Goal: Task Accomplishment & Management: Manage account settings

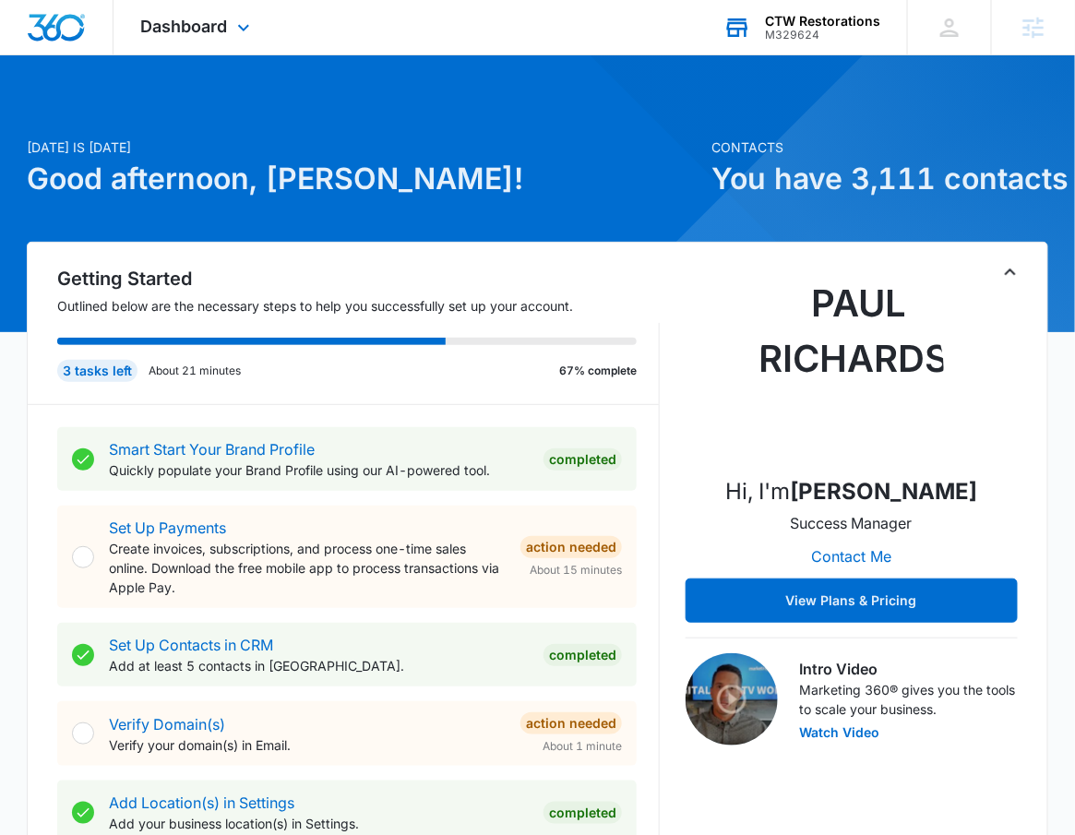
click at [832, 11] on div "CTW Restorations M329624 Your Accounts View All" at bounding box center [801, 27] width 211 height 54
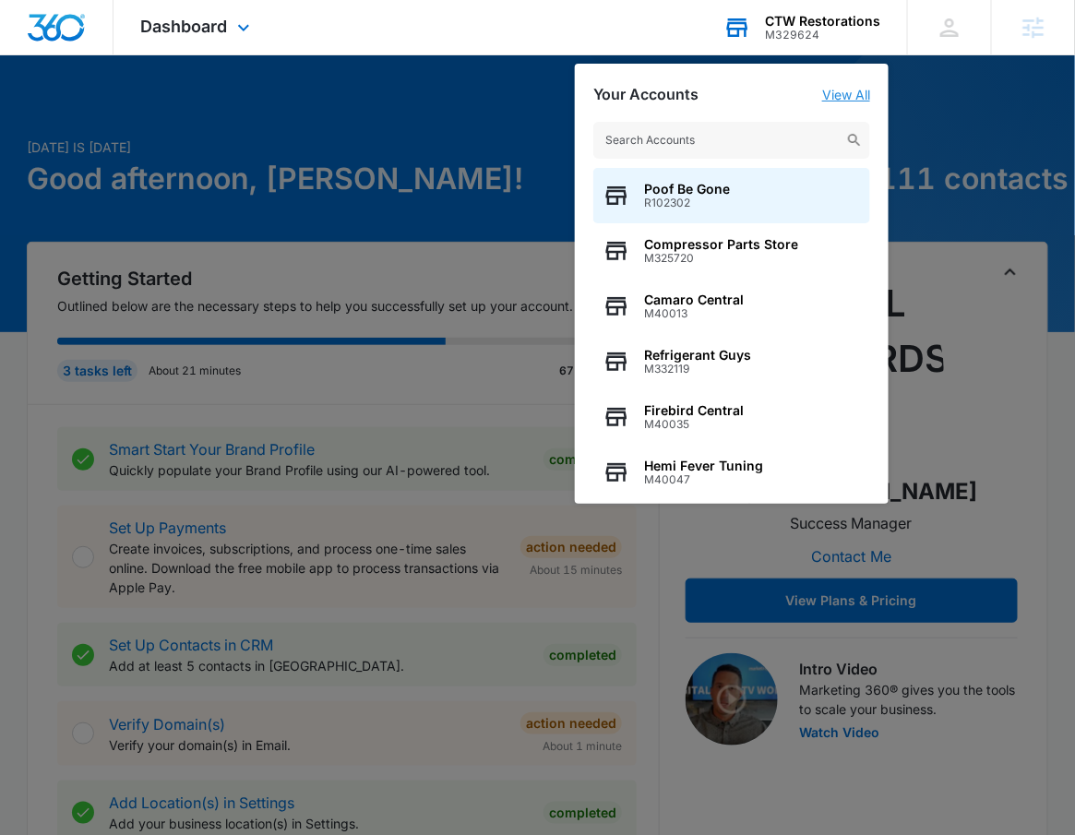
click at [861, 97] on link "View All" at bounding box center [846, 95] width 48 height 16
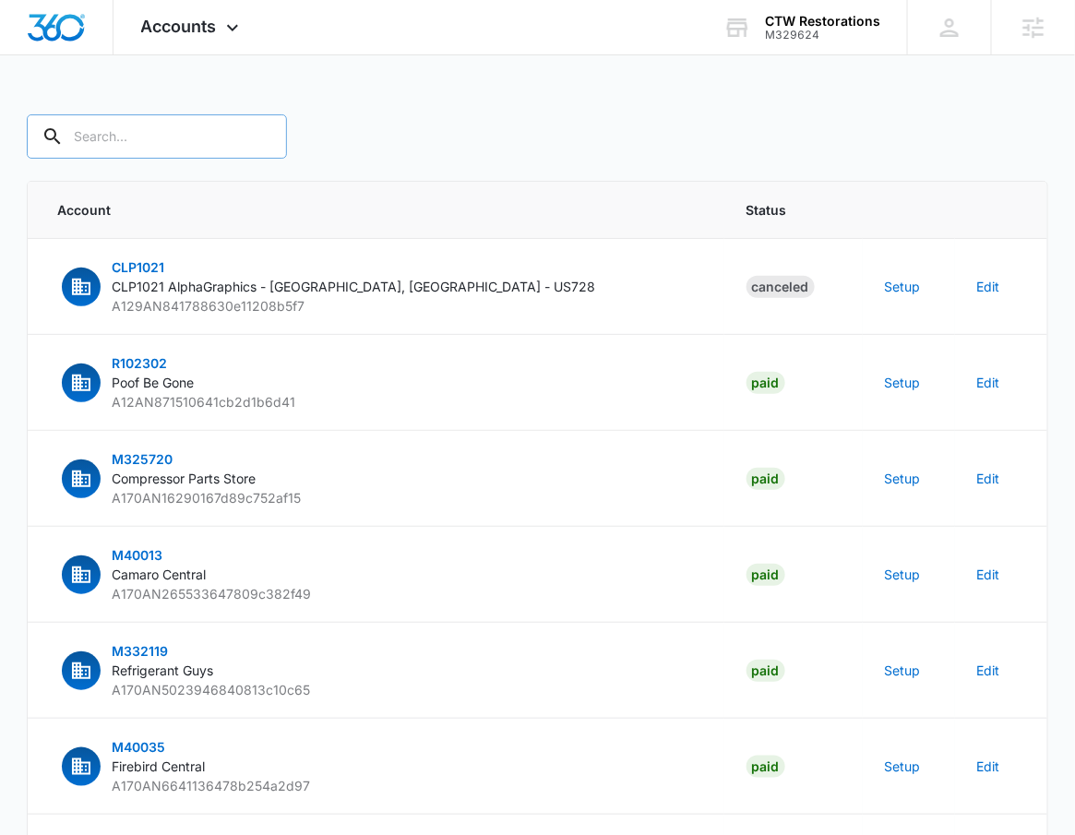
click at [188, 150] on input "text" at bounding box center [157, 136] width 260 height 44
type input "M329624"
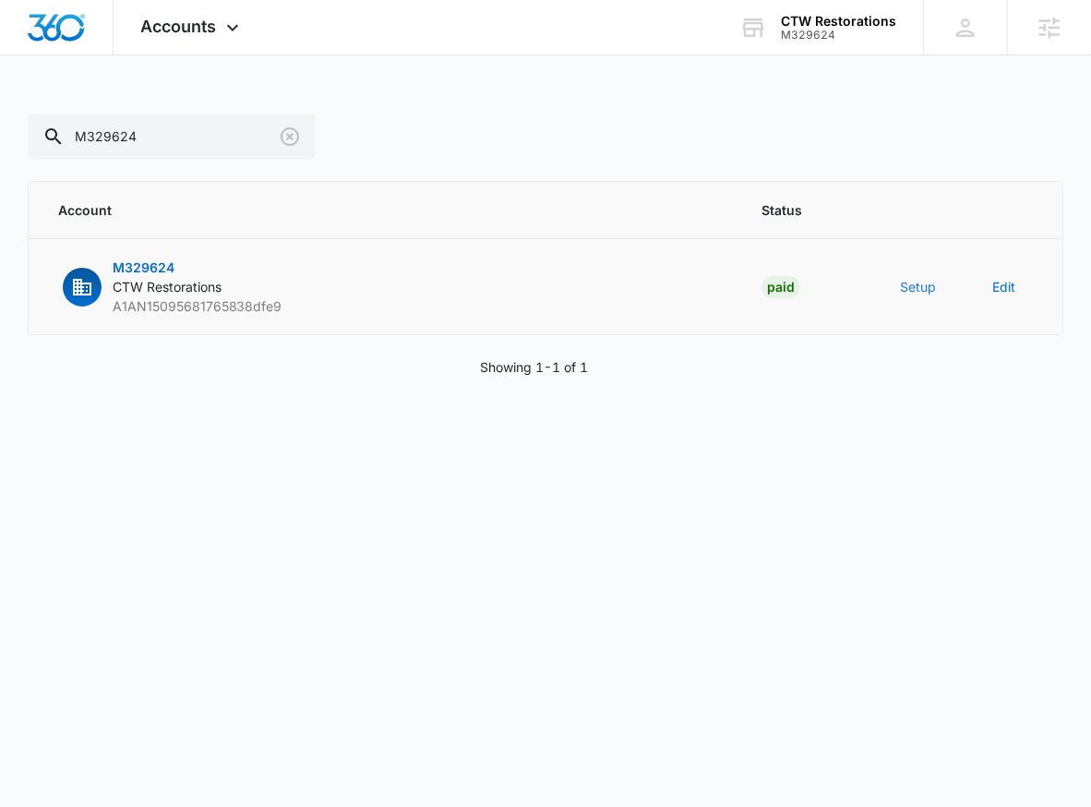
click at [923, 283] on button "Setup" at bounding box center [918, 286] width 36 height 19
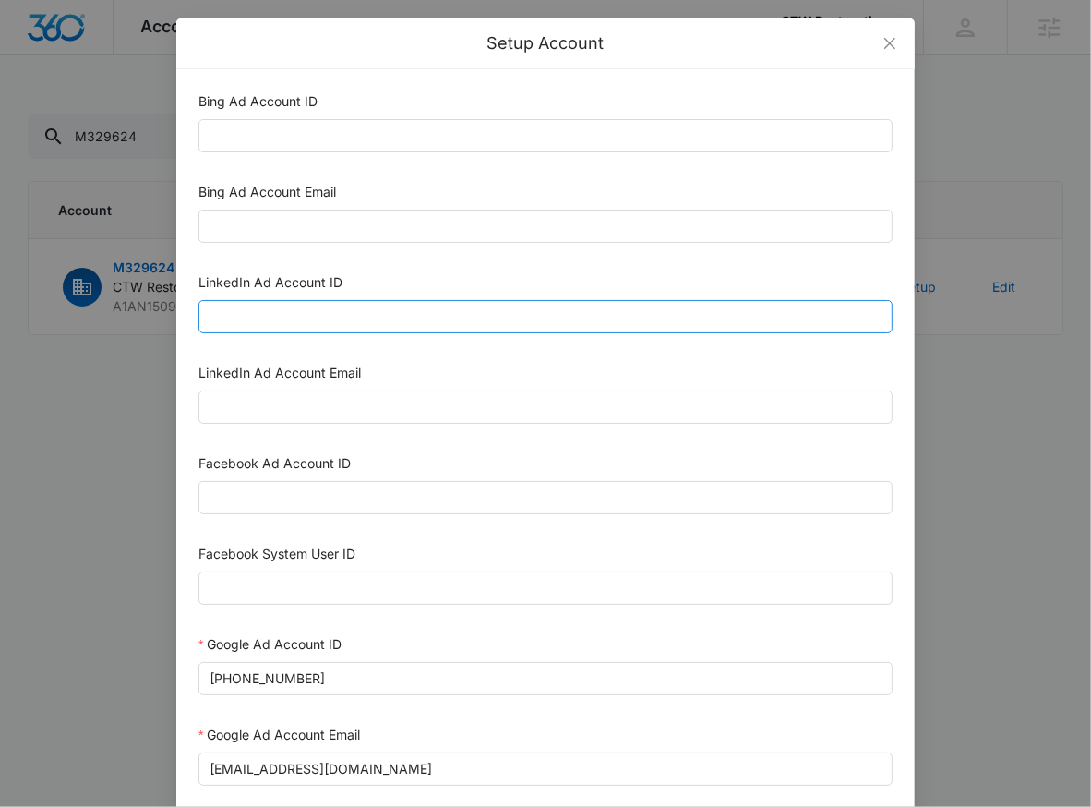
scroll to position [4, 0]
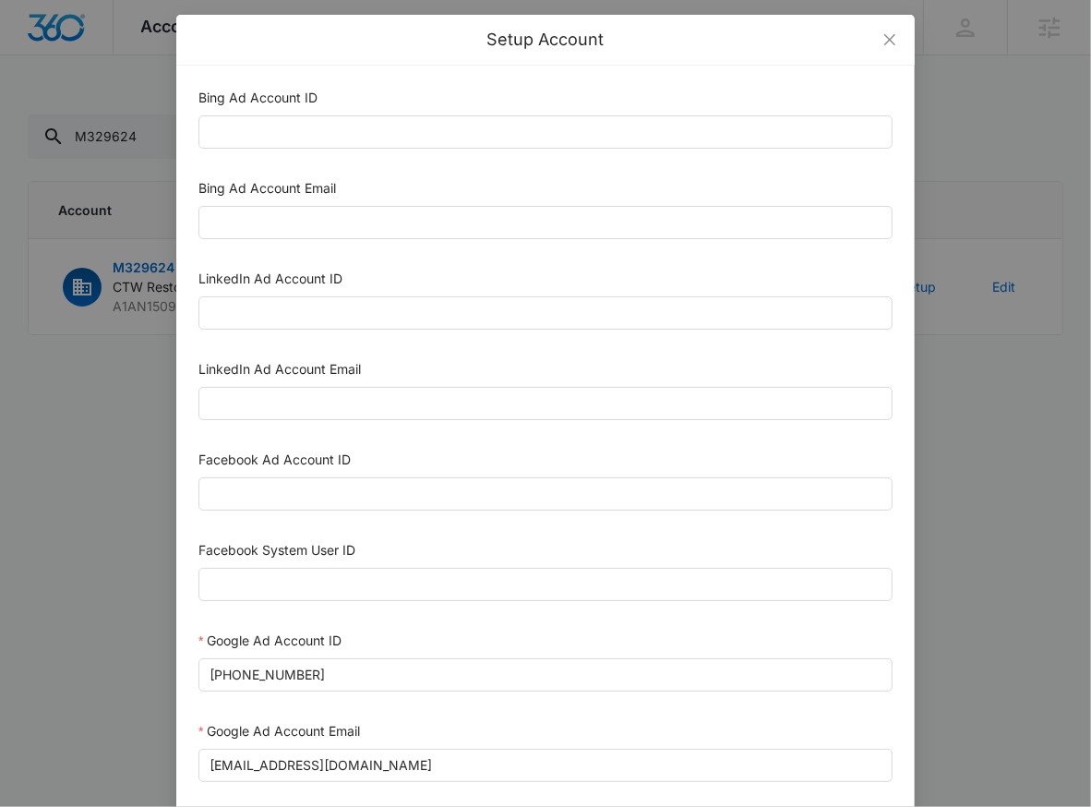
click at [342, 511] on div "Facebook Ad Account ID" at bounding box center [545, 483] width 694 height 68
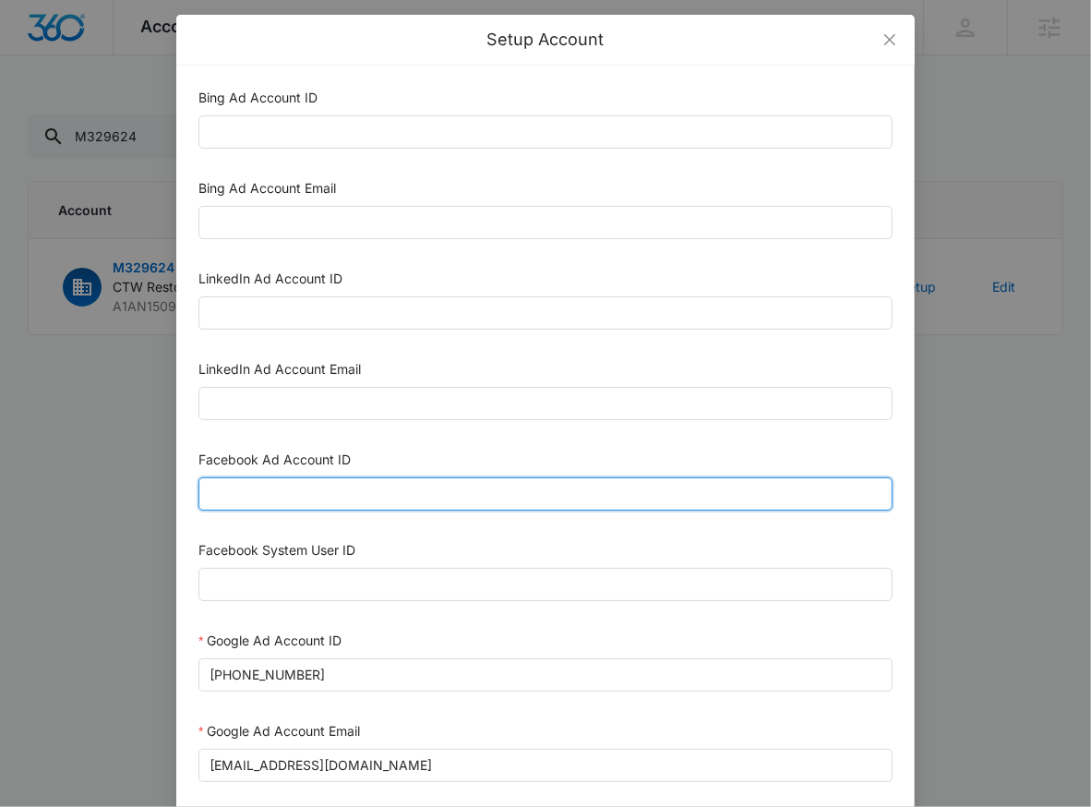
click at [344, 496] on input "Facebook Ad Account ID" at bounding box center [545, 493] width 694 height 33
paste input "796493862835192"
type input "796493862835192"
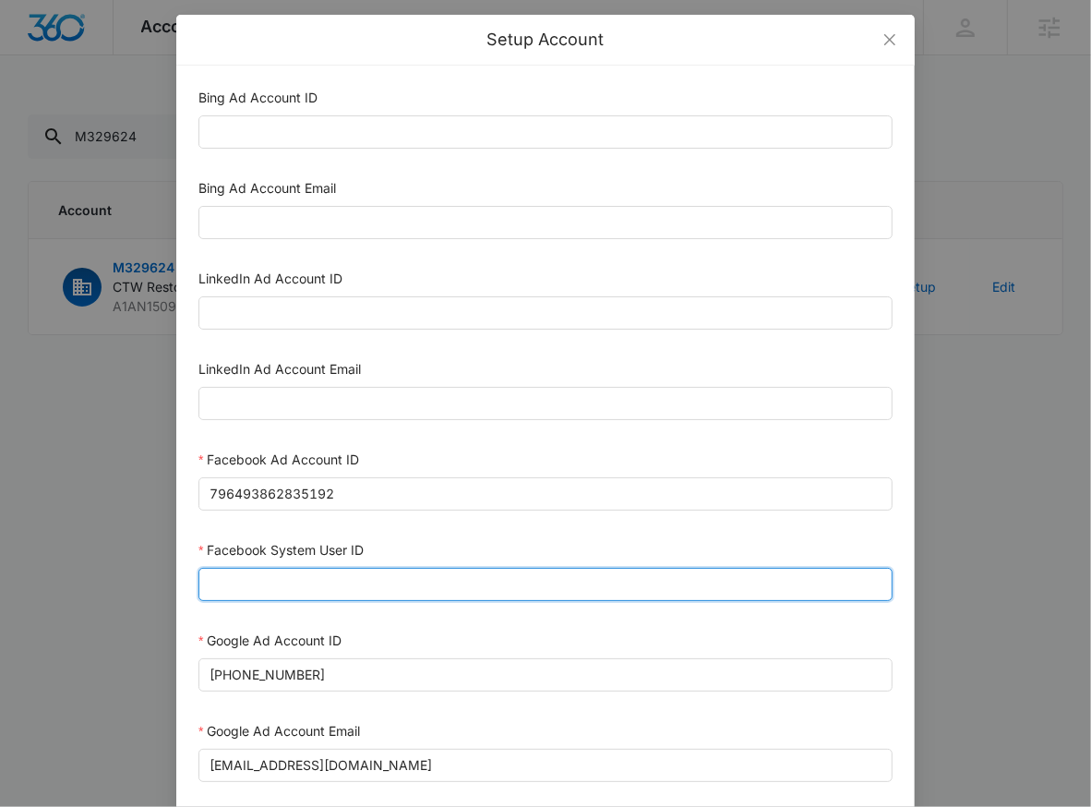
click at [400, 587] on input "Facebook System User ID" at bounding box center [545, 584] width 694 height 33
type input "1023954259108897"
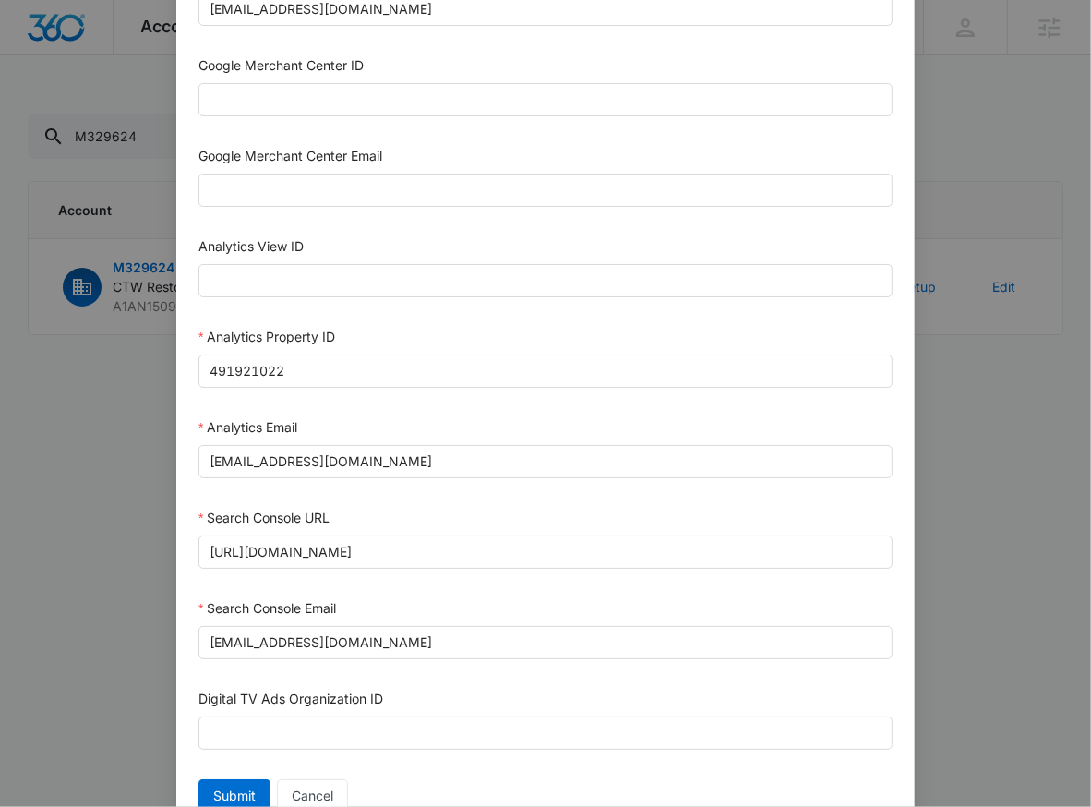
scroll to position [841, 0]
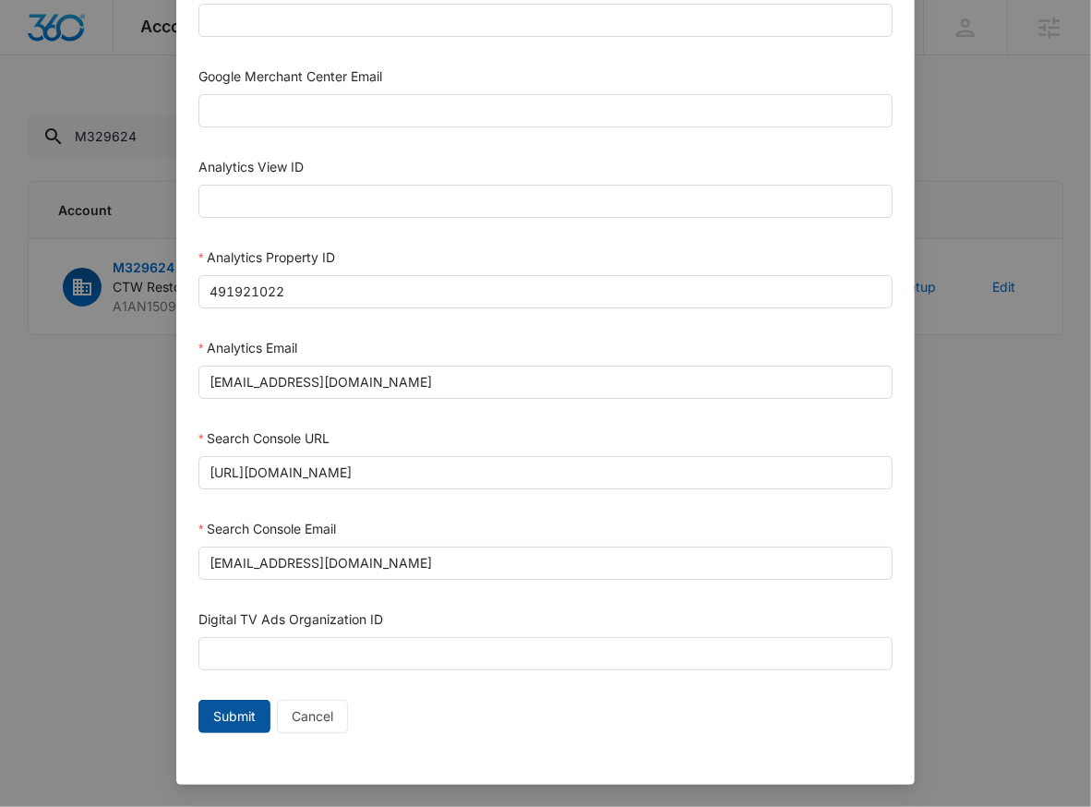
click at [198, 728] on button "Submit" at bounding box center [234, 716] width 72 height 33
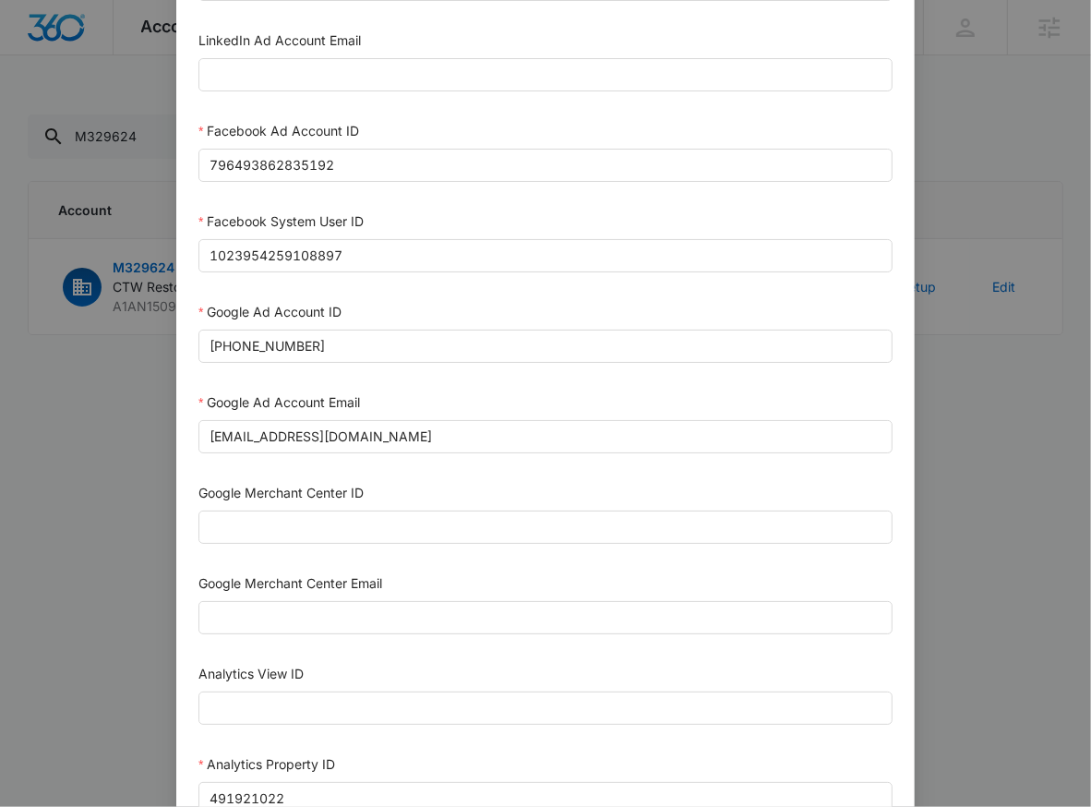
scroll to position [306, 0]
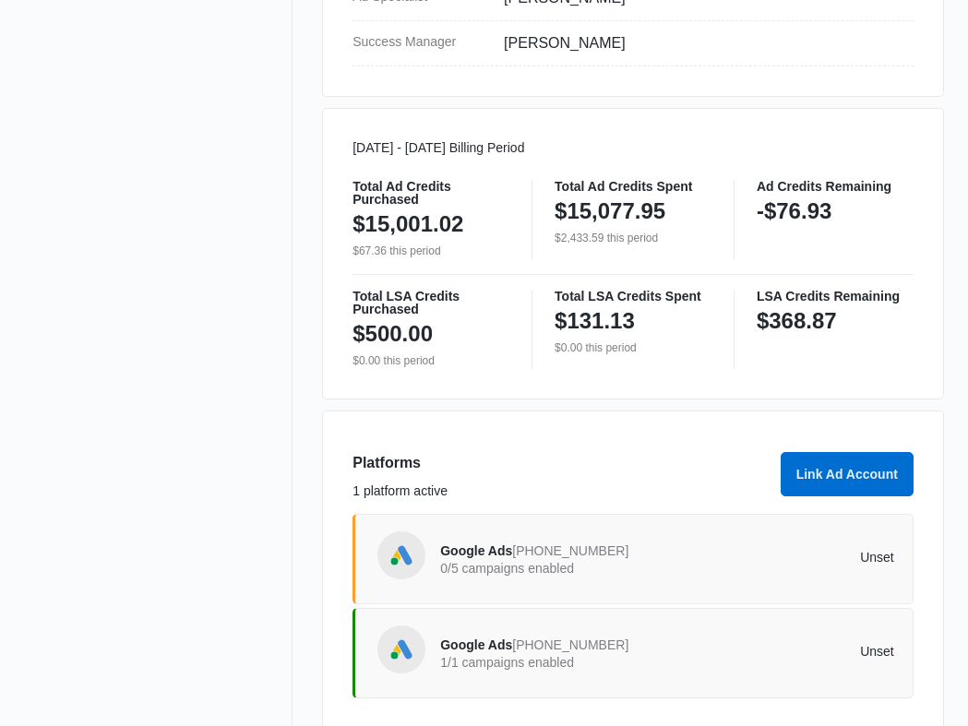
scroll to position [904, 0]
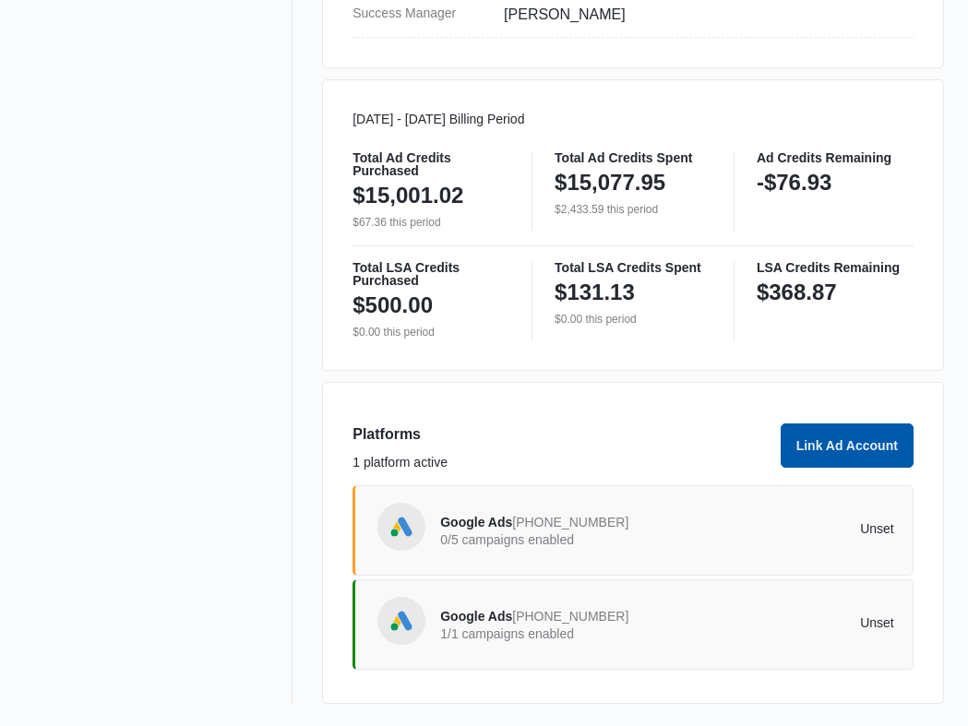
click at [849, 447] on button "Link Ad Account" at bounding box center [847, 446] width 133 height 44
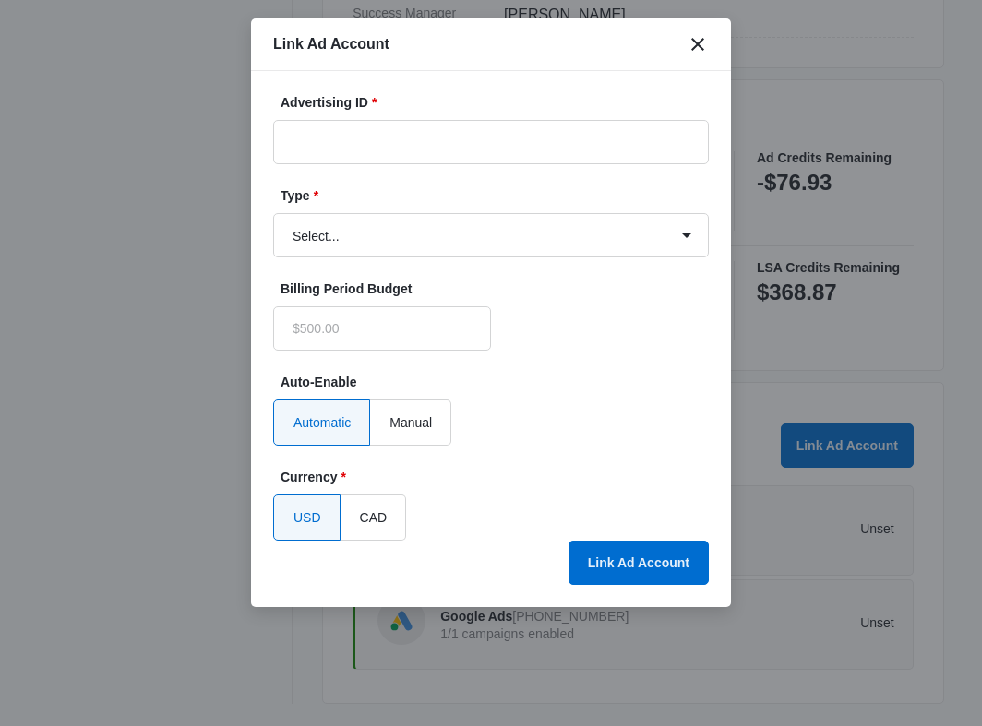
type input "$0.00"
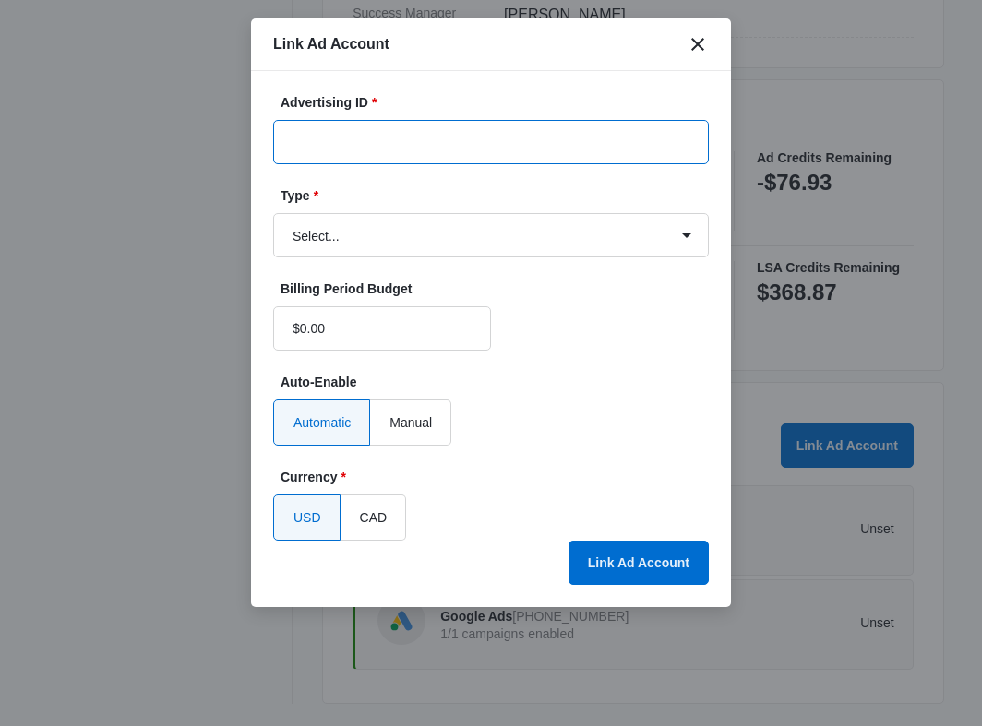
click at [321, 153] on input "Advertising ID *" at bounding box center [491, 142] width 436 height 44
paste input "796493862835192"
type input "796493862835192"
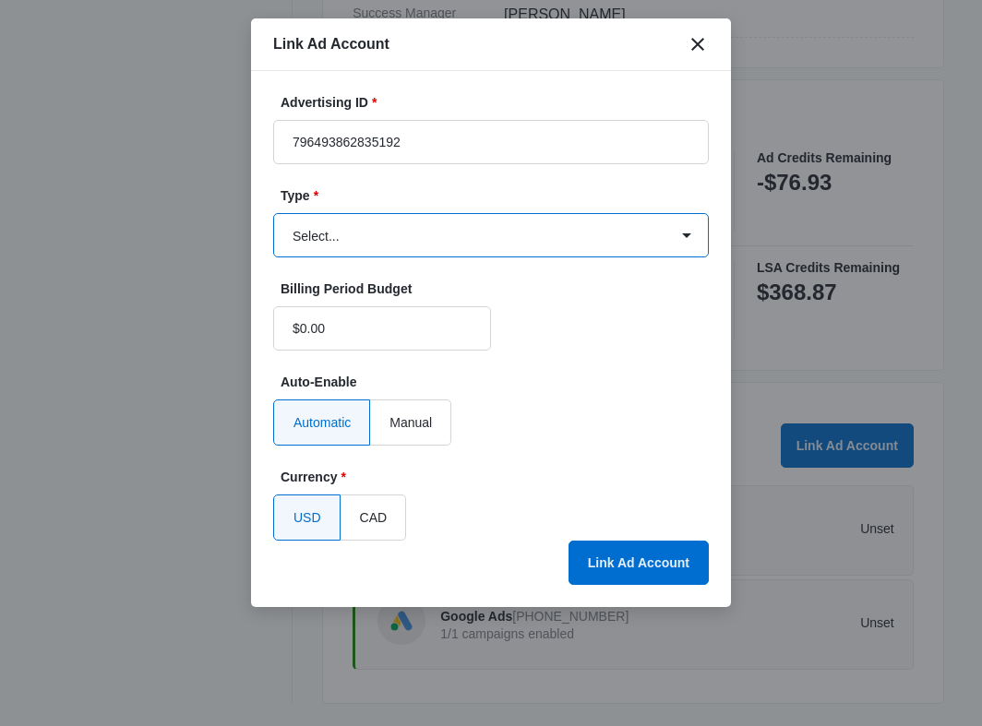
click at [373, 220] on select "Select... Bing Ads Facebook Ads Google Ads" at bounding box center [491, 235] width 436 height 44
click at [273, 213] on select "Select... Bing Ads Facebook Ads Google Ads" at bounding box center [491, 235] width 436 height 44
click at [371, 242] on select "Select... Bing Ads Facebook Ads Google Ads" at bounding box center [491, 235] width 436 height 44
select select "facebook"
click at [273, 213] on select "Select... Bing Ads Facebook Ads Google Ads" at bounding box center [491, 235] width 436 height 44
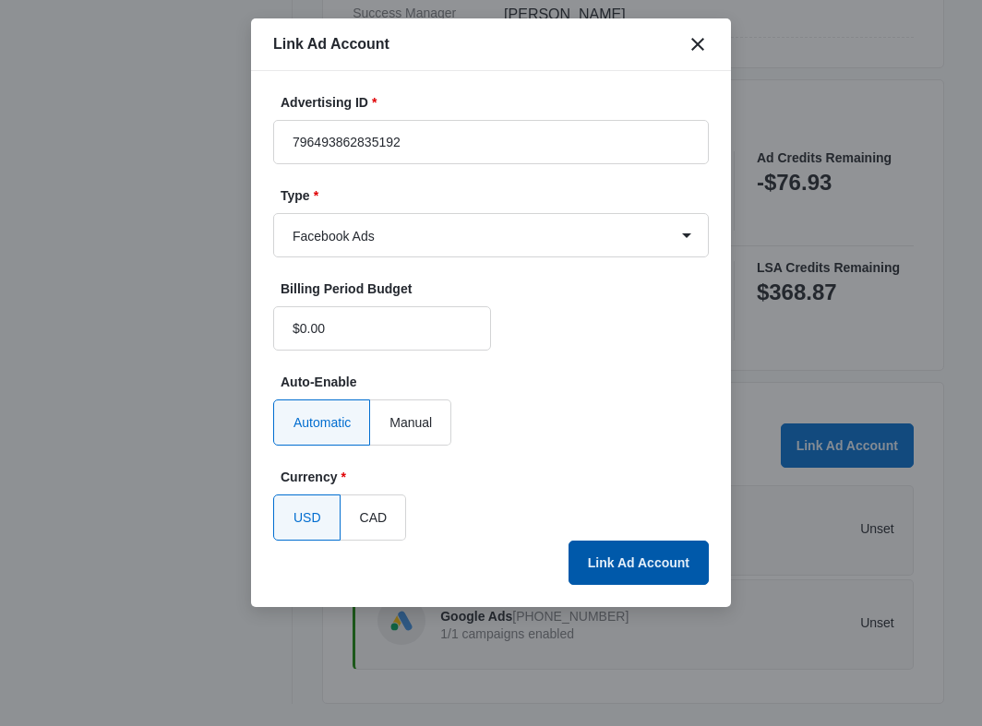
click at [653, 570] on button "Link Ad Account" at bounding box center [638, 563] width 140 height 44
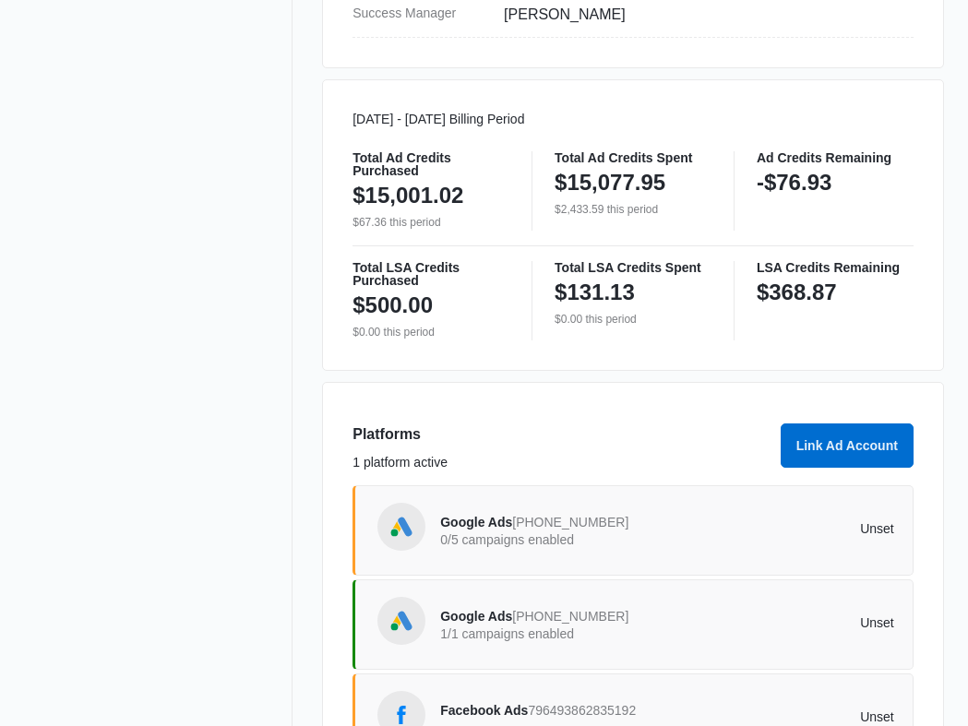
scroll to position [999, 0]
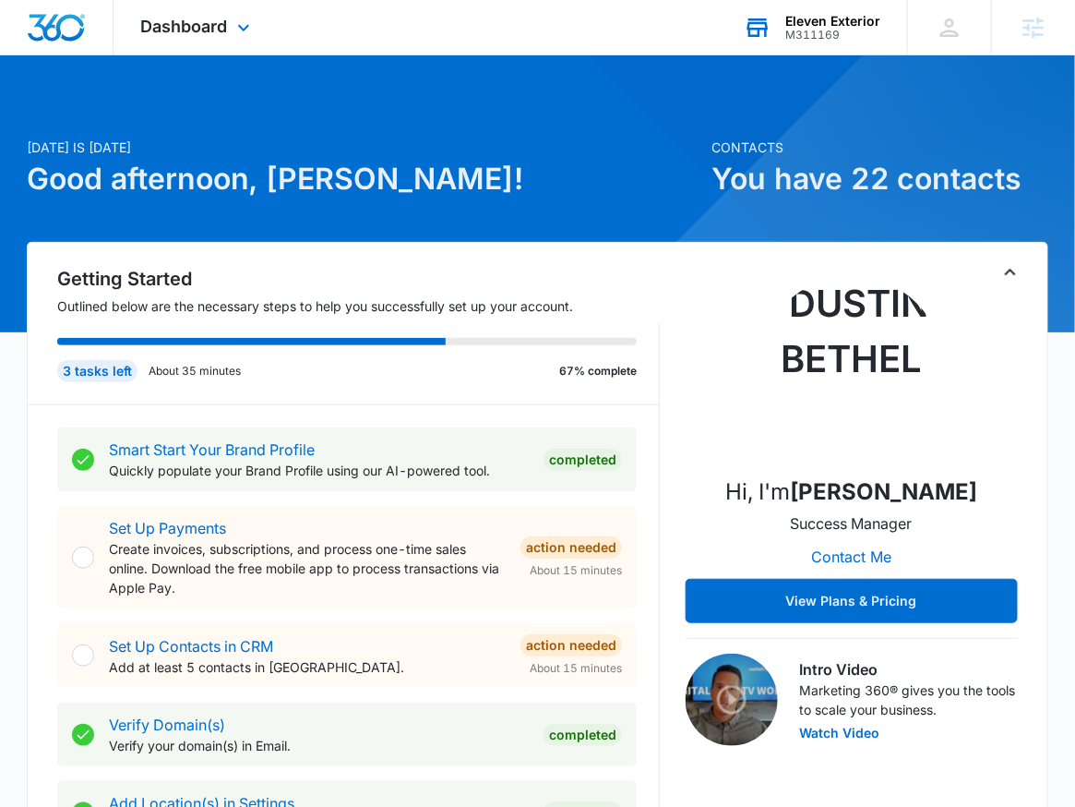
click at [879, 25] on div "Eleven Exterior" at bounding box center [832, 21] width 95 height 15
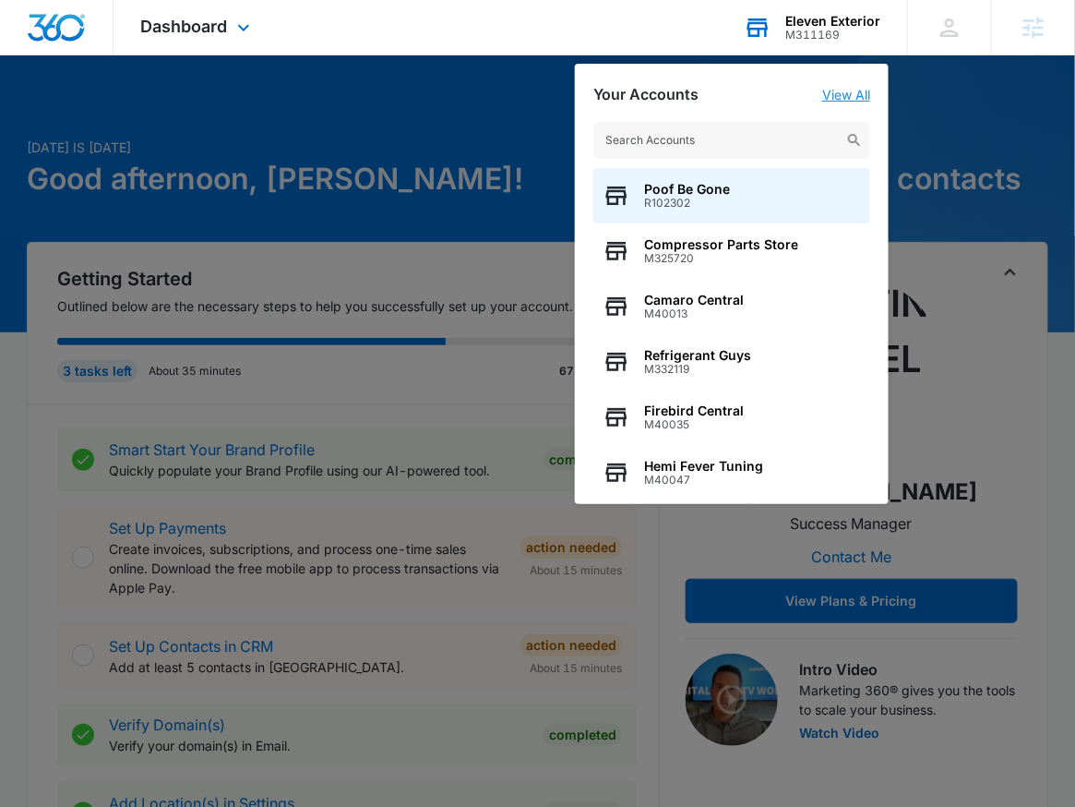
click at [864, 89] on link "View All" at bounding box center [846, 95] width 48 height 16
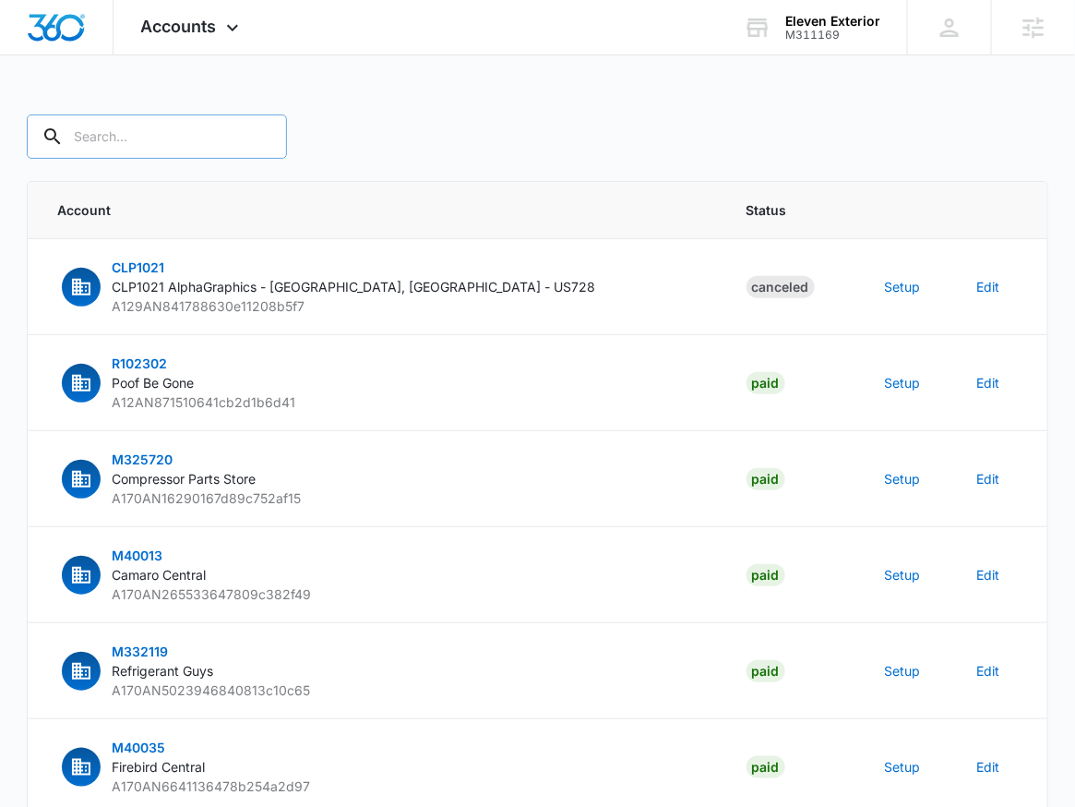
click at [85, 134] on input "text" at bounding box center [157, 136] width 260 height 44
type input "M311169"
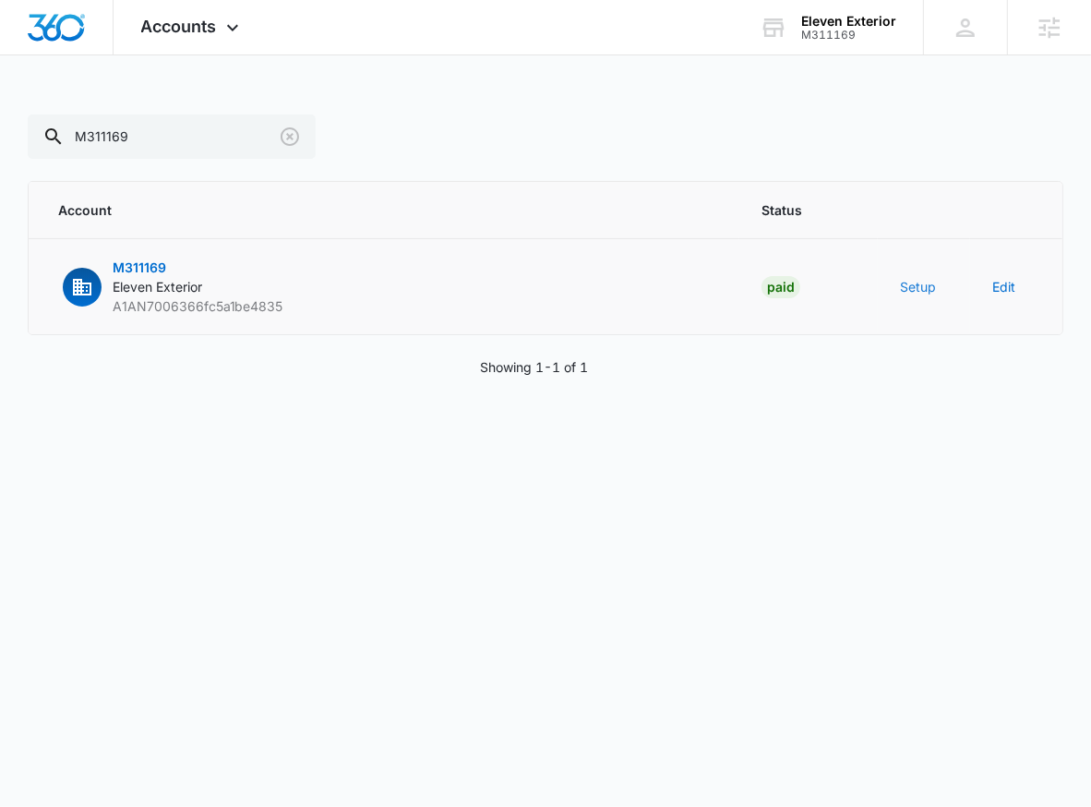
click at [932, 290] on button "Setup" at bounding box center [918, 286] width 36 height 19
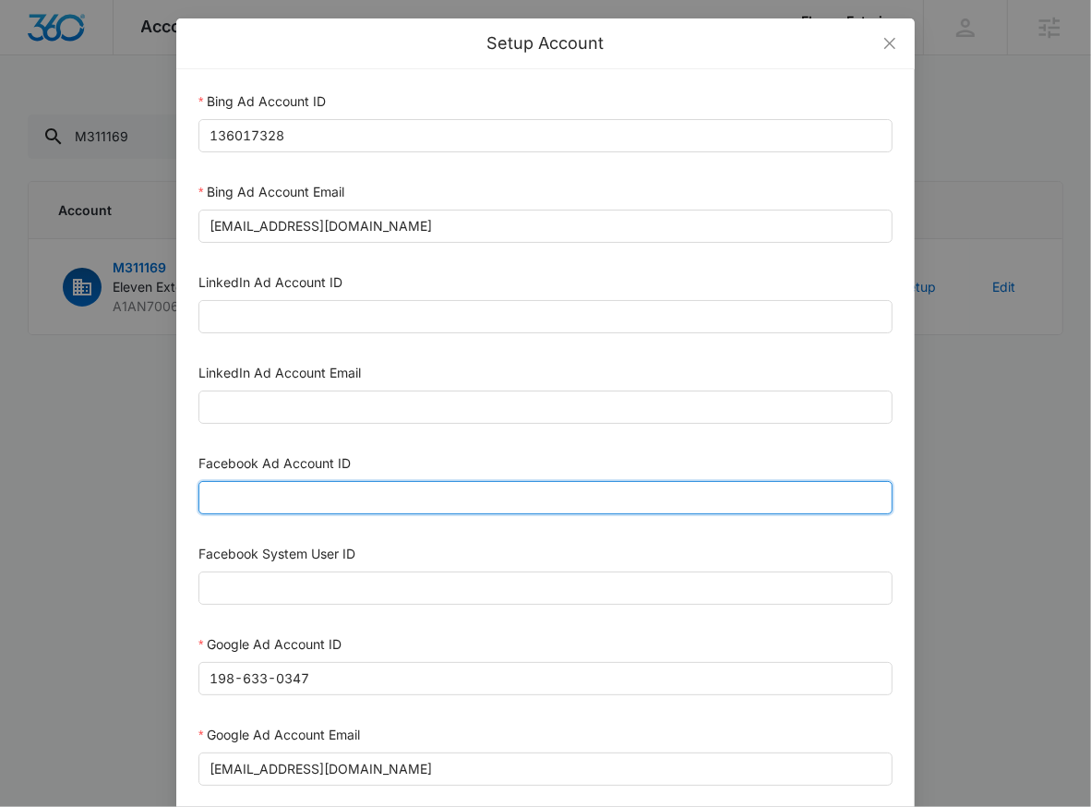
click at [415, 501] on input "Facebook Ad Account ID" at bounding box center [545, 497] width 694 height 33
paste input "1507624943765958"
type input "1507624943765958"
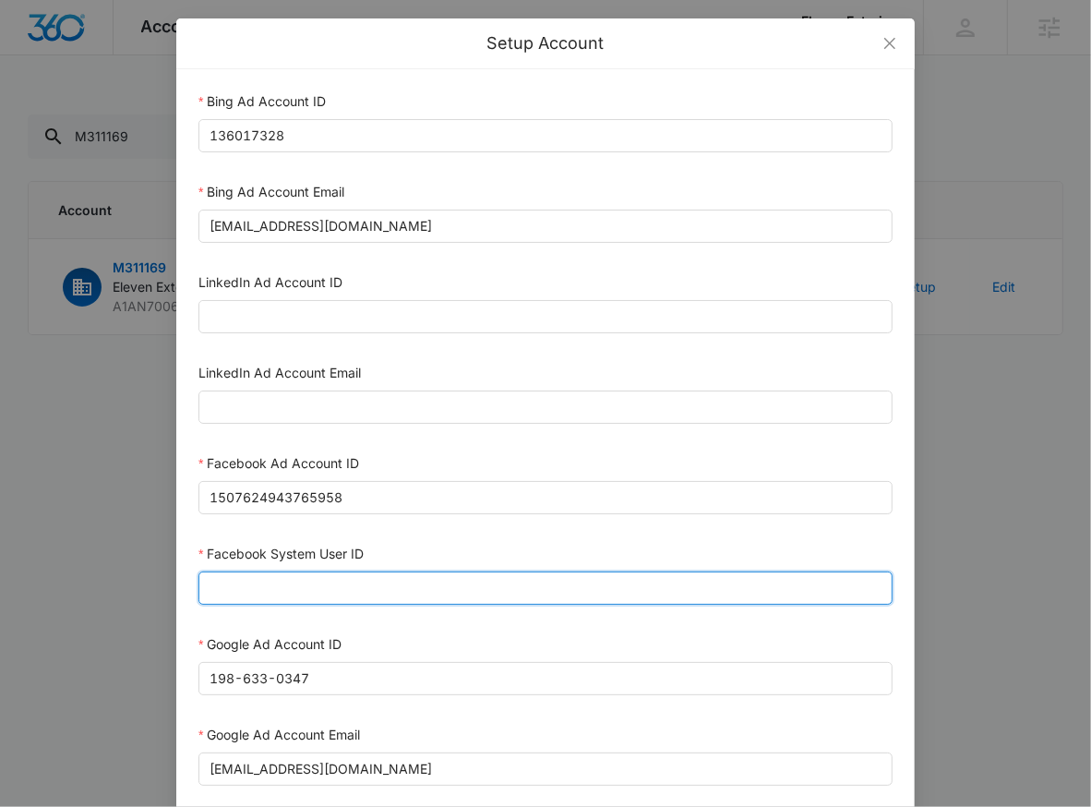
click at [283, 600] on input "Facebook System User ID" at bounding box center [545, 587] width 694 height 33
type input "1023954259108897"
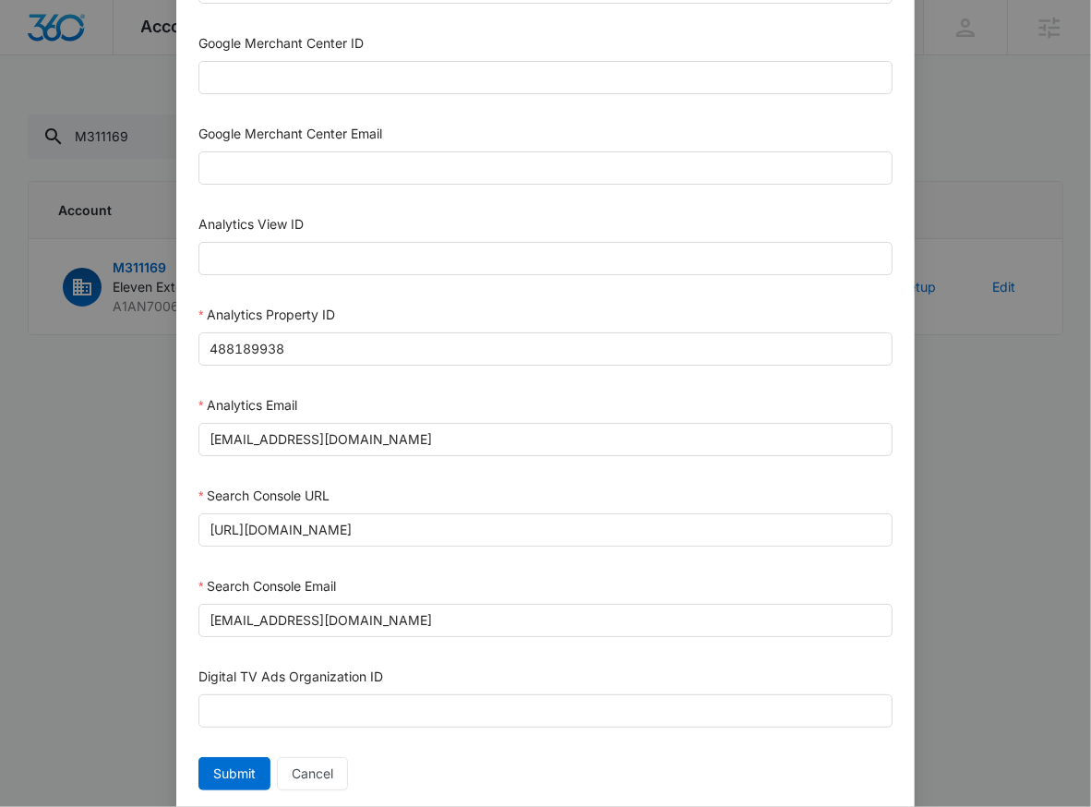
scroll to position [841, 0]
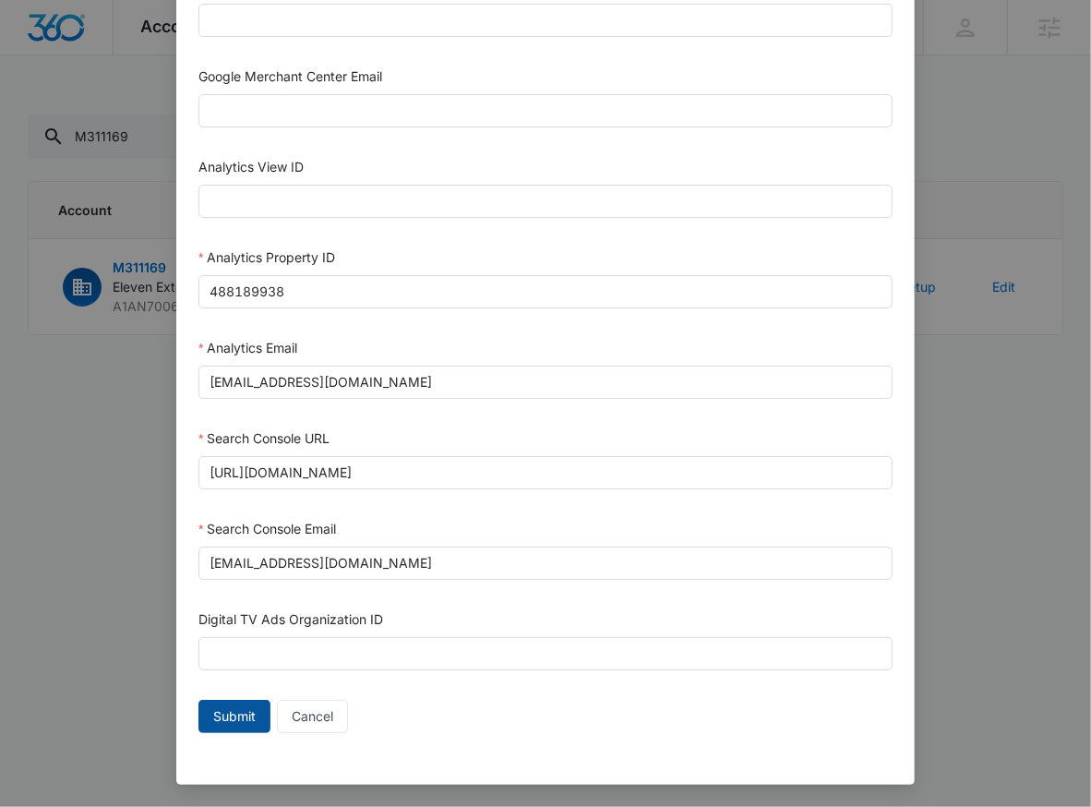
click at [231, 702] on button "Submit" at bounding box center [234, 716] width 72 height 33
click at [238, 716] on span "Submit" at bounding box center [254, 716] width 42 height 20
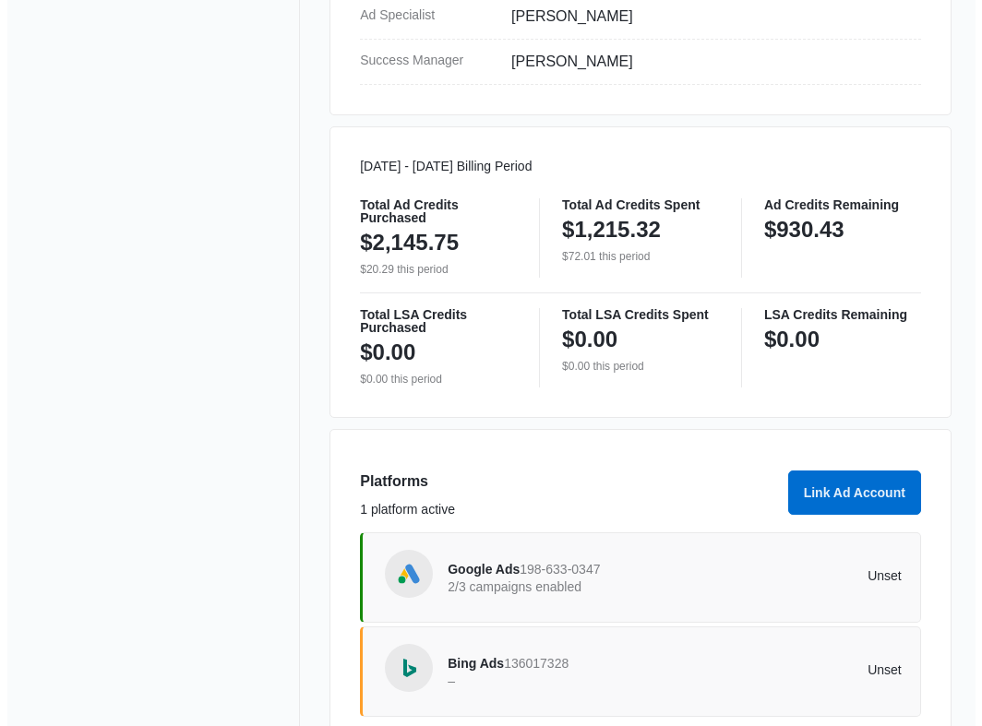
scroll to position [904, 0]
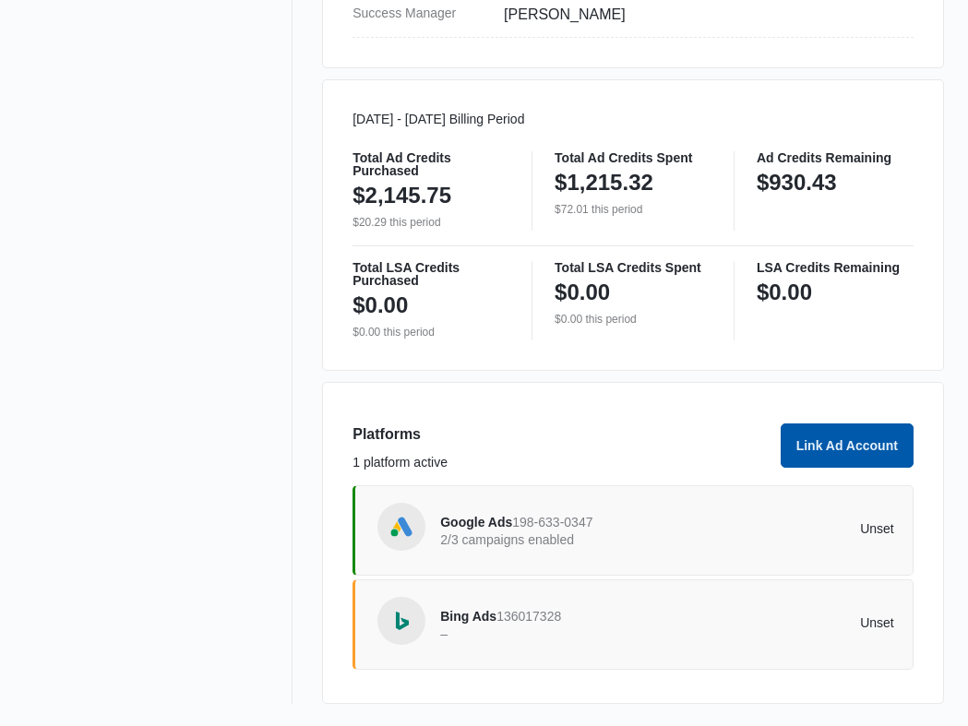
click at [850, 448] on button "Link Ad Account" at bounding box center [847, 446] width 133 height 44
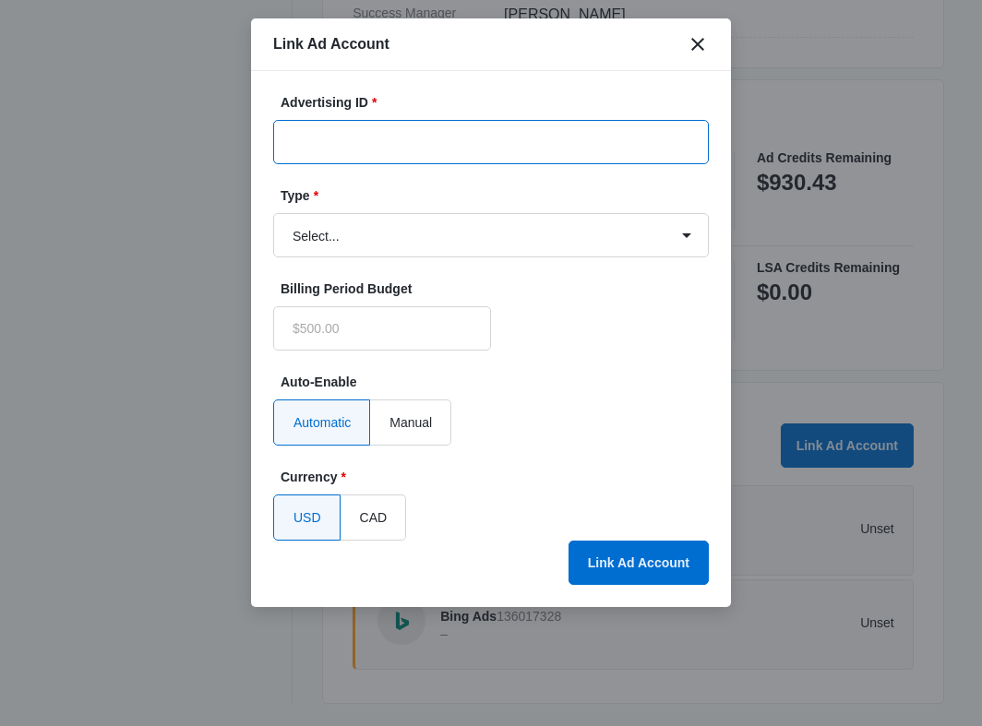
type input "$0.00"
click at [457, 152] on input "Advertising ID *" at bounding box center [491, 142] width 436 height 44
paste input "1507624943765958"
type input "1507624943765958"
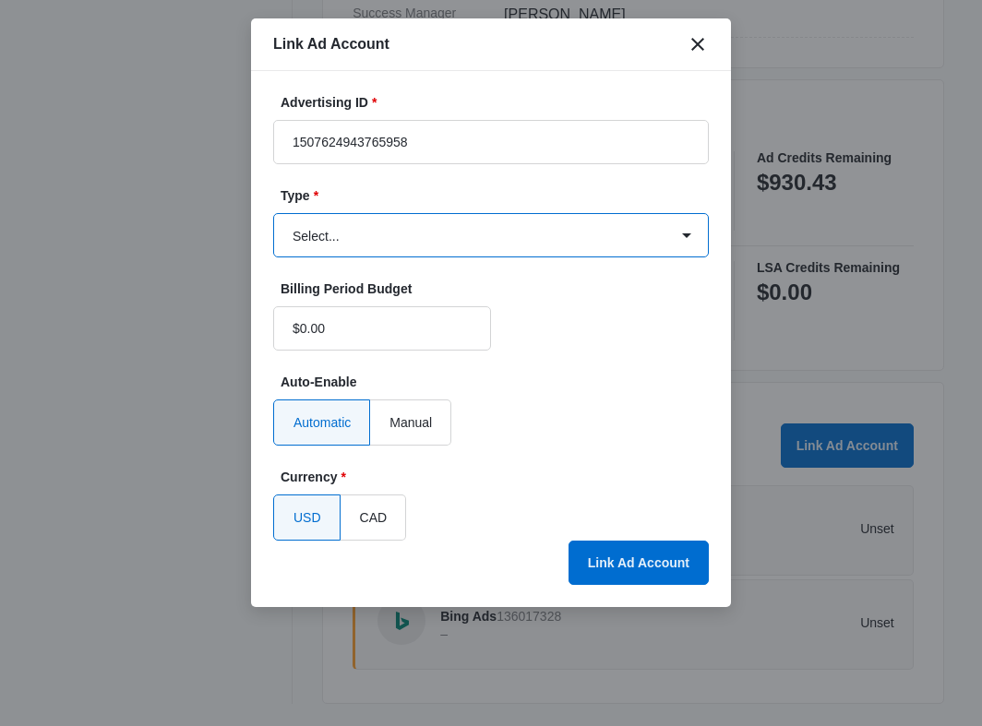
click at [357, 254] on select "Select... Bing Ads Facebook Ads Google Ads" at bounding box center [491, 235] width 436 height 44
select select "facebook"
click at [273, 213] on select "Select... Bing Ads Facebook Ads Google Ads" at bounding box center [491, 235] width 436 height 44
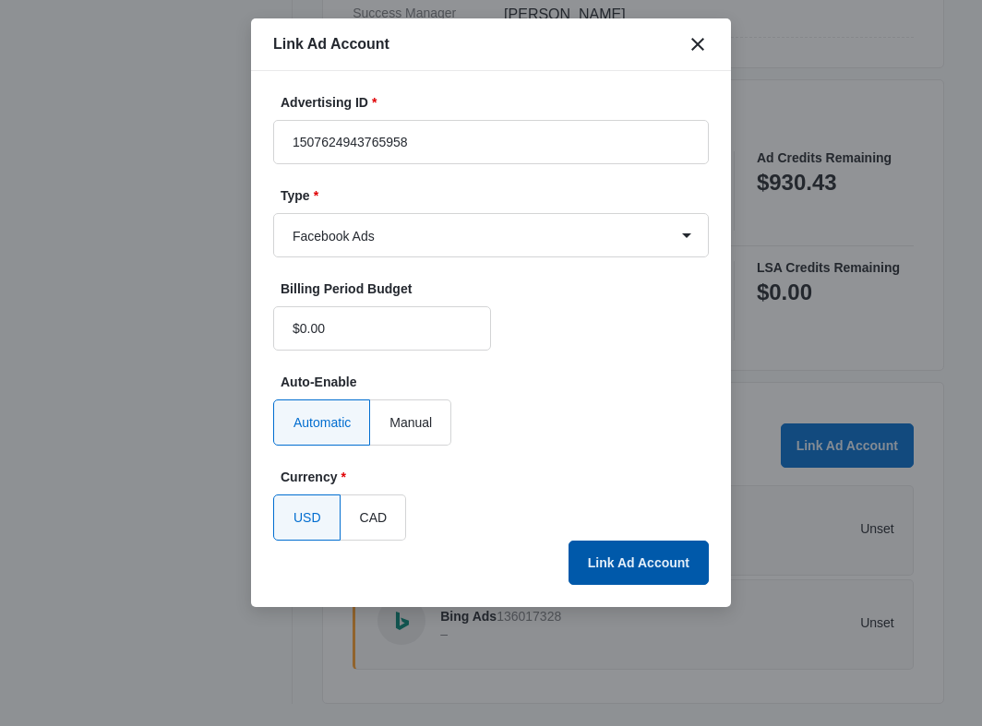
click at [634, 558] on button "Link Ad Account" at bounding box center [638, 563] width 140 height 44
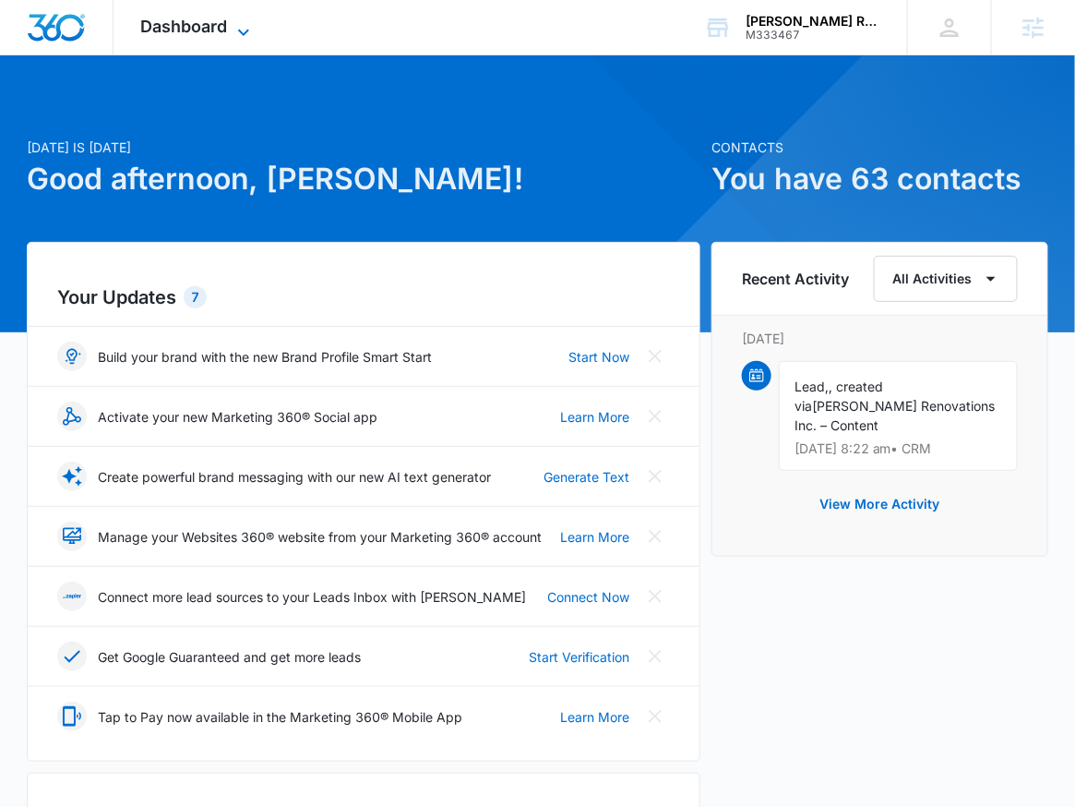
click at [197, 25] on span "Dashboard" at bounding box center [184, 26] width 87 height 19
click at [230, 42] on div "Dashboard Apps Reputation Forms CRM Email Social Payments POS Content Ads Intel…" at bounding box center [198, 27] width 169 height 54
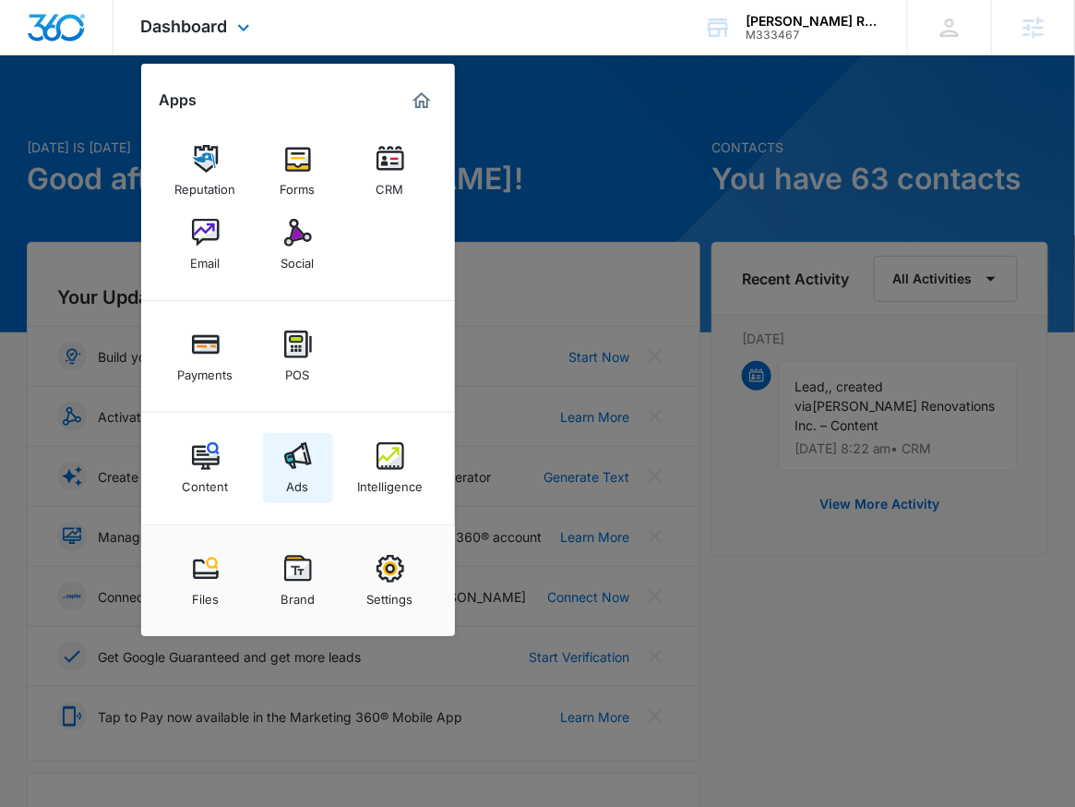
click at [322, 495] on link "Ads" at bounding box center [298, 468] width 70 height 70
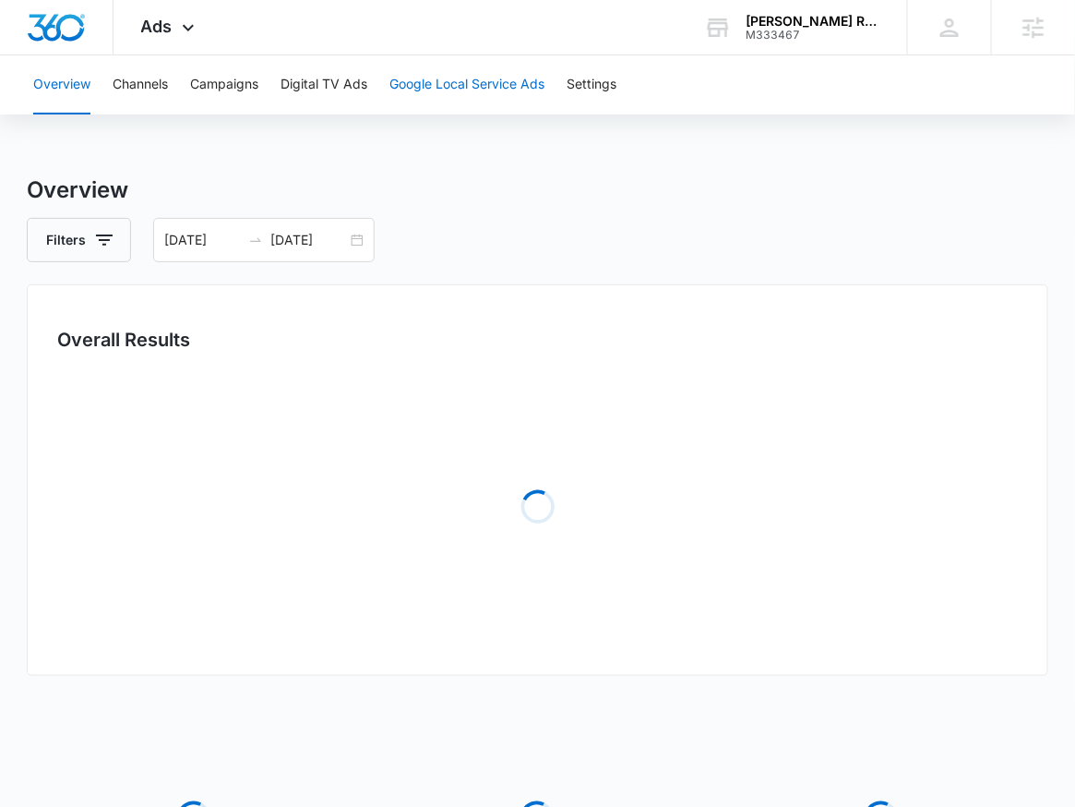
click at [528, 77] on button "Google Local Service Ads" at bounding box center [466, 84] width 155 height 59
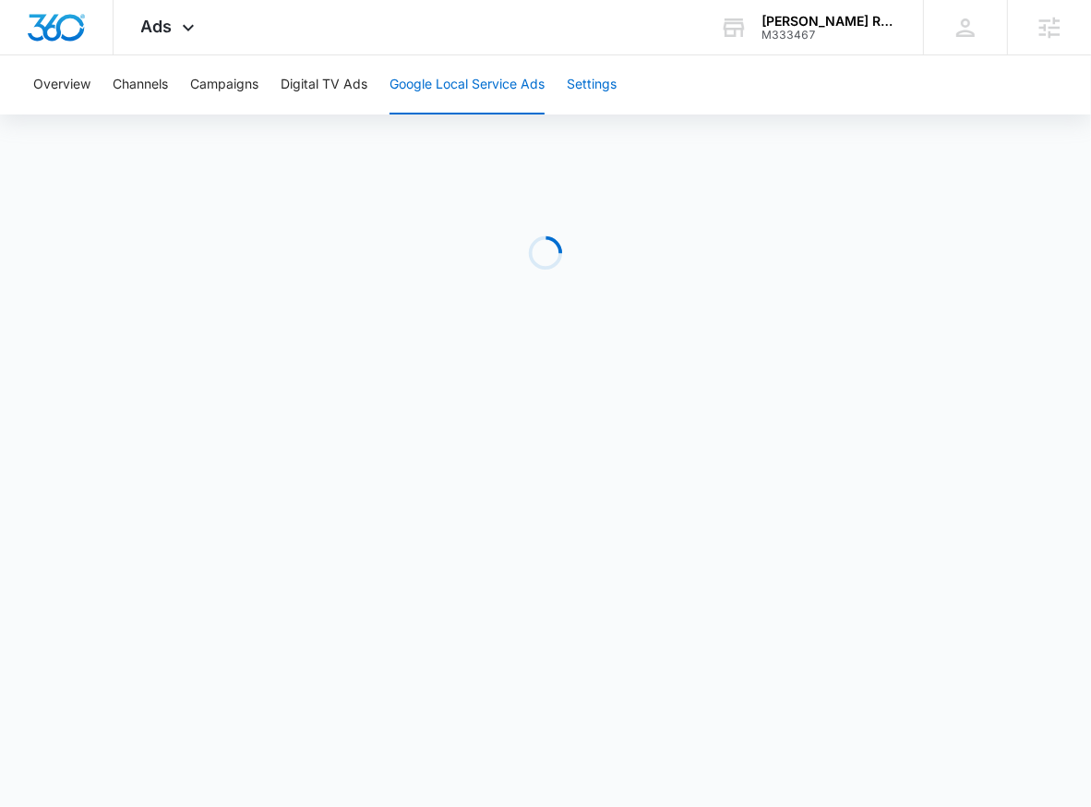
click at [616, 83] on button "Settings" at bounding box center [592, 84] width 50 height 59
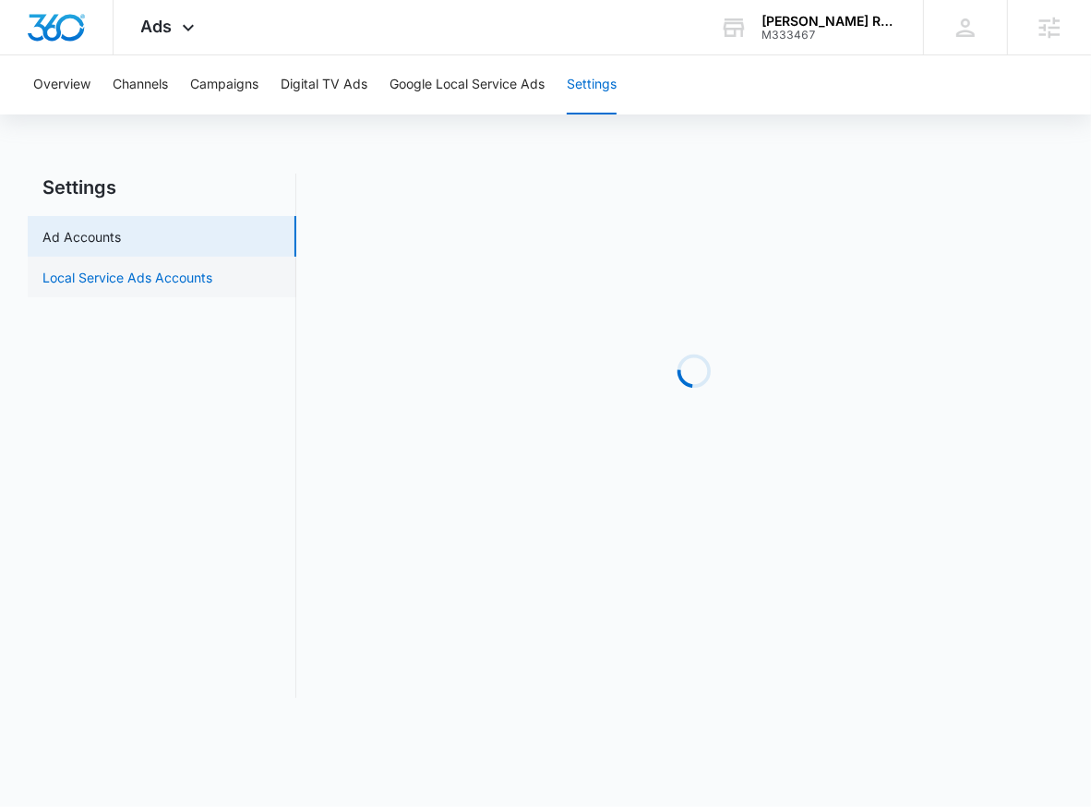
click at [173, 287] on link "Local Service Ads Accounts" at bounding box center [127, 277] width 170 height 19
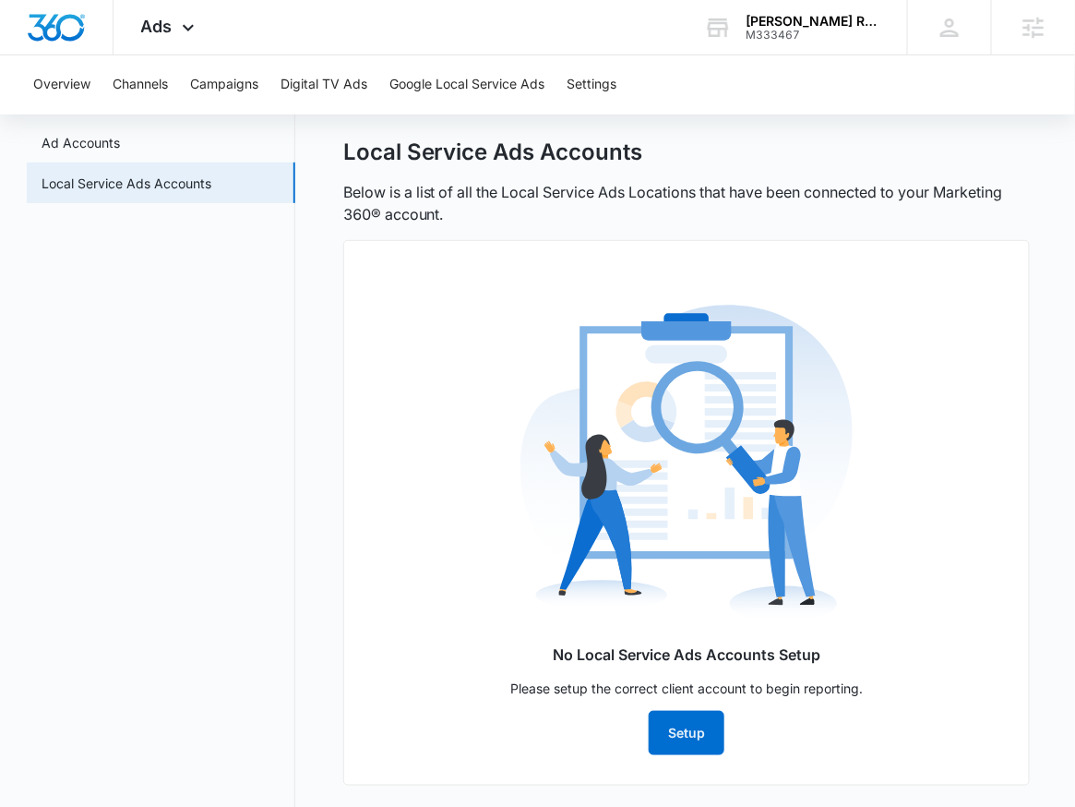
scroll to position [116, 0]
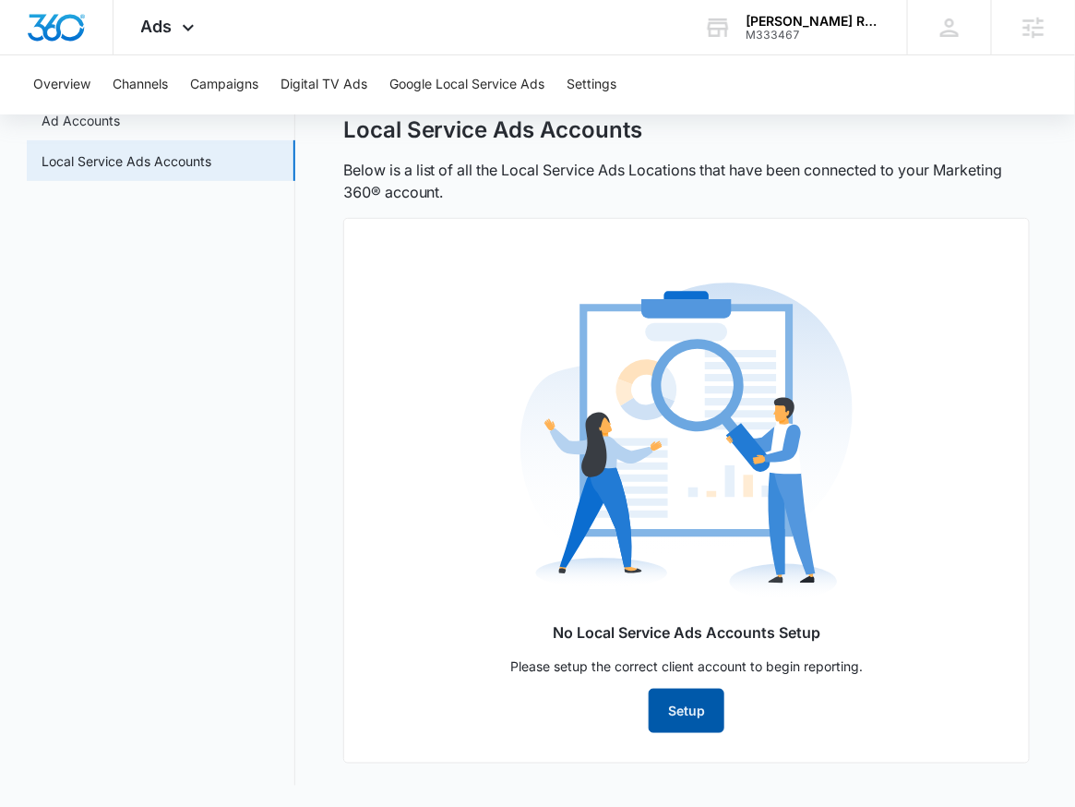
click at [710, 729] on button "Setup" at bounding box center [687, 710] width 76 height 44
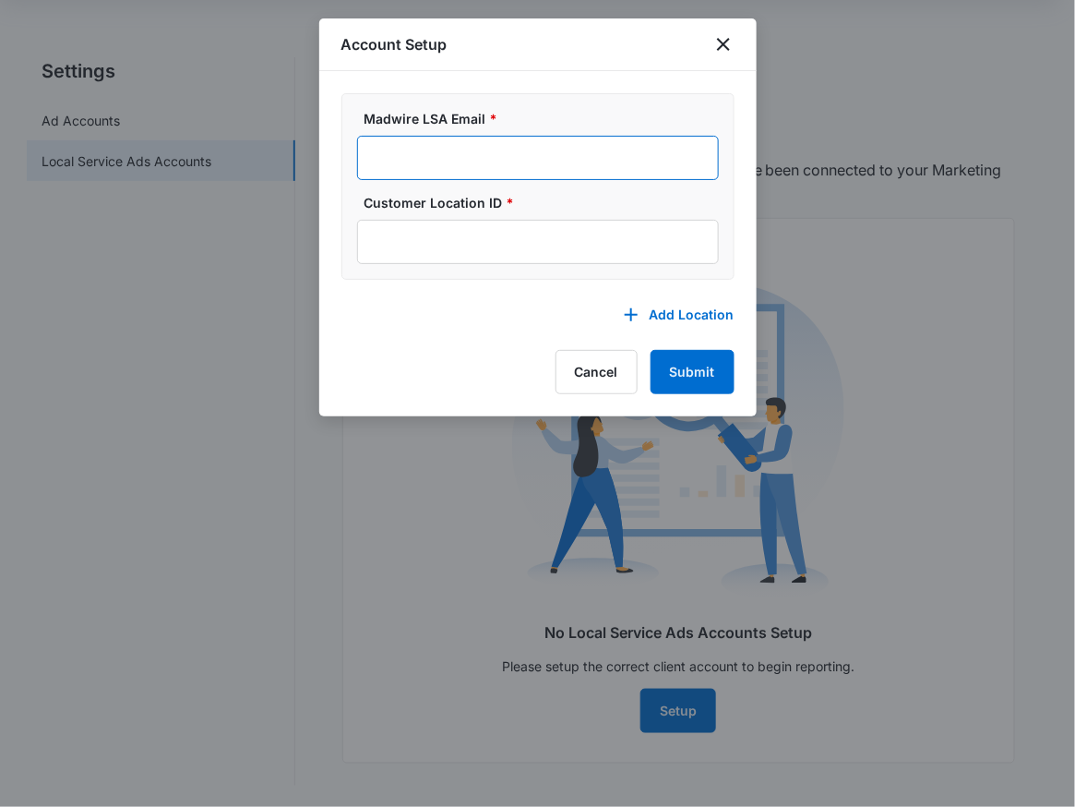
click at [544, 159] on input "Madwire LSA Email *" at bounding box center [538, 158] width 362 height 44
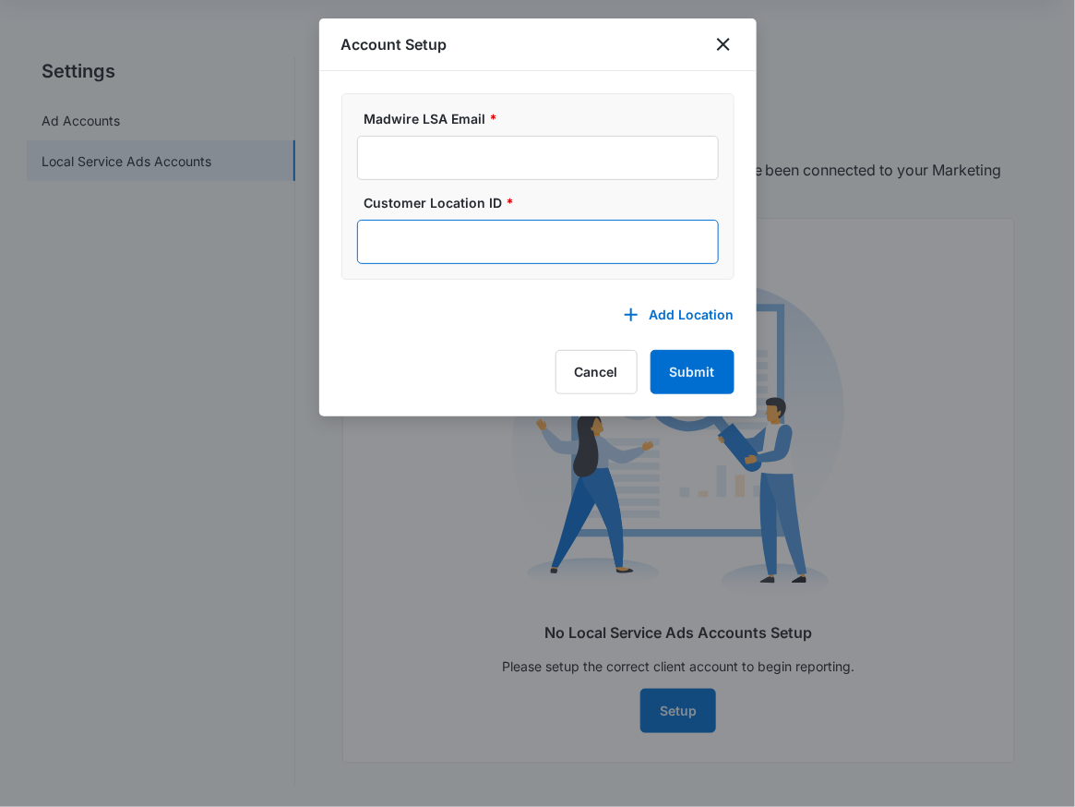
click at [542, 253] on input "Customer Location ID *" at bounding box center [538, 242] width 362 height 44
paste input "753-130-1946"
type input "753-130-1946"
click at [540, 127] on label "Madwire LSA Email *" at bounding box center [546, 118] width 362 height 19
click at [540, 136] on input "Madwire LSA Email *" at bounding box center [538, 158] width 362 height 44
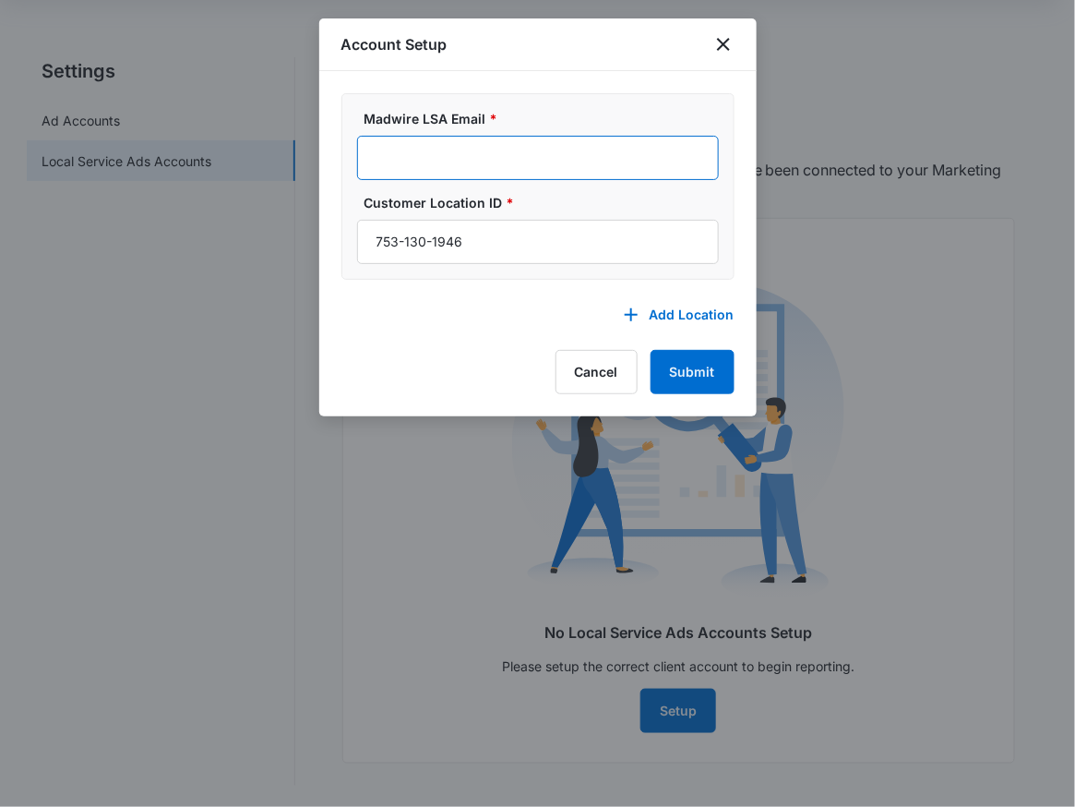
click at [542, 154] on input "Madwire LSA Email *" at bounding box center [538, 158] width 362 height 44
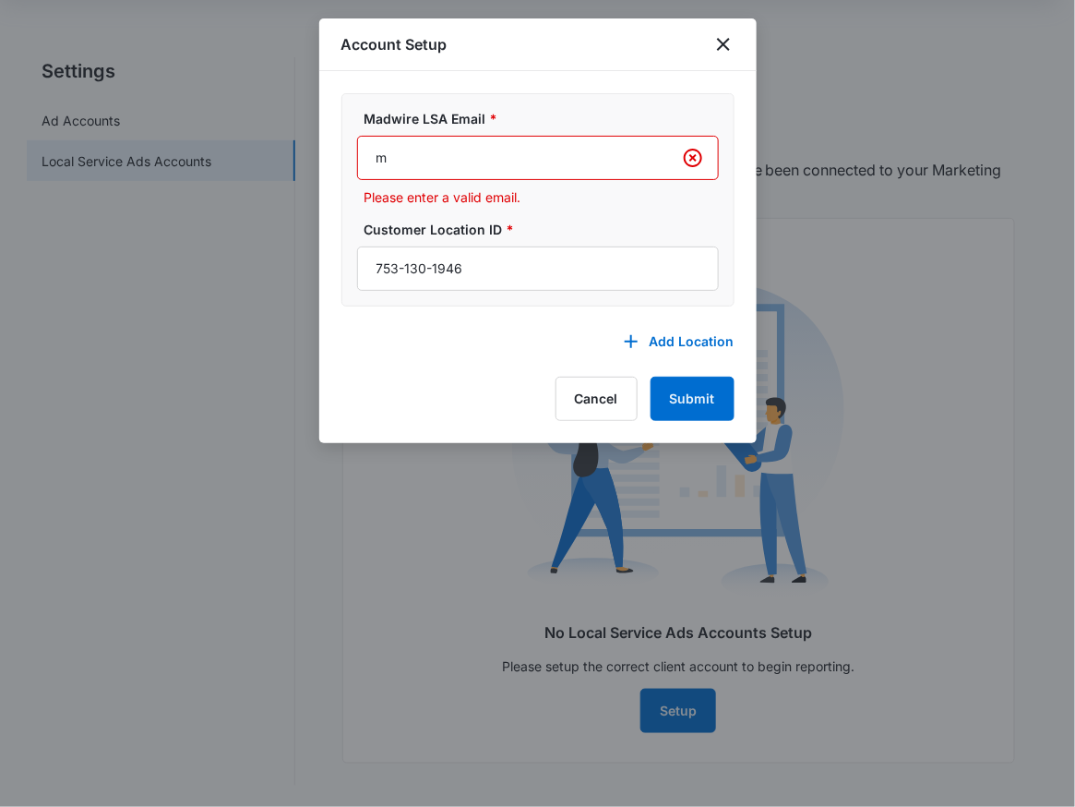
type input "m360-localservices@madwire.com"
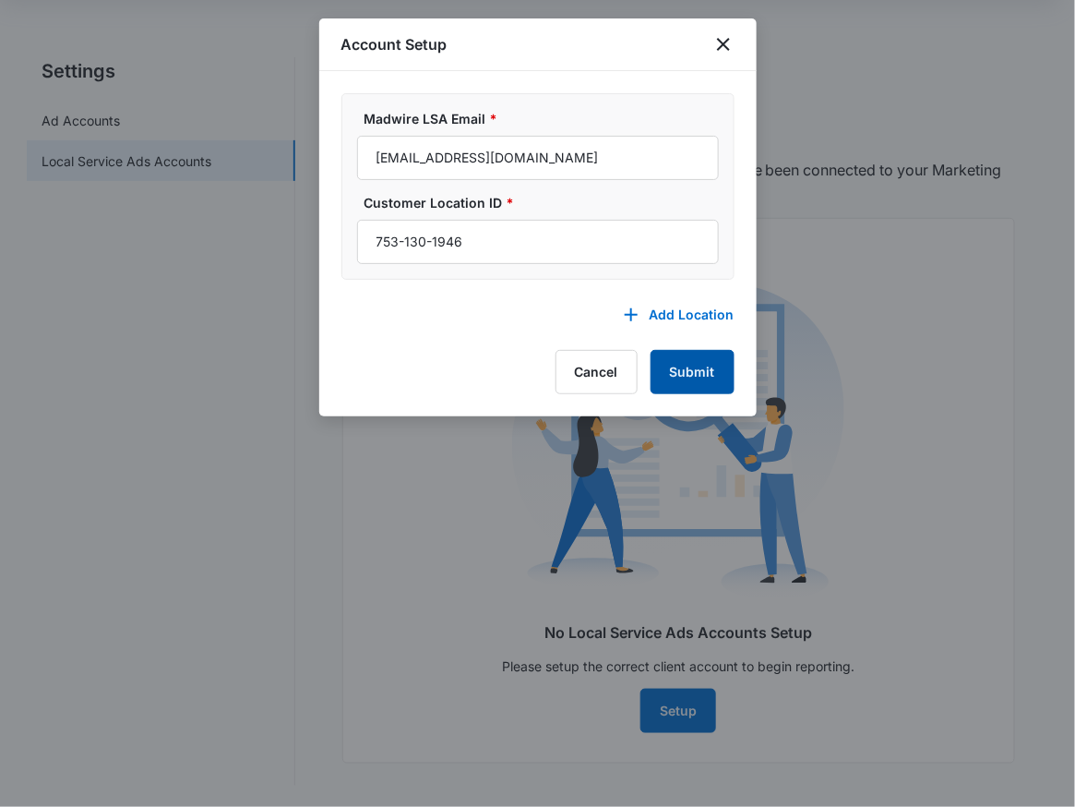
click at [706, 372] on button "Submit" at bounding box center [693, 372] width 84 height 44
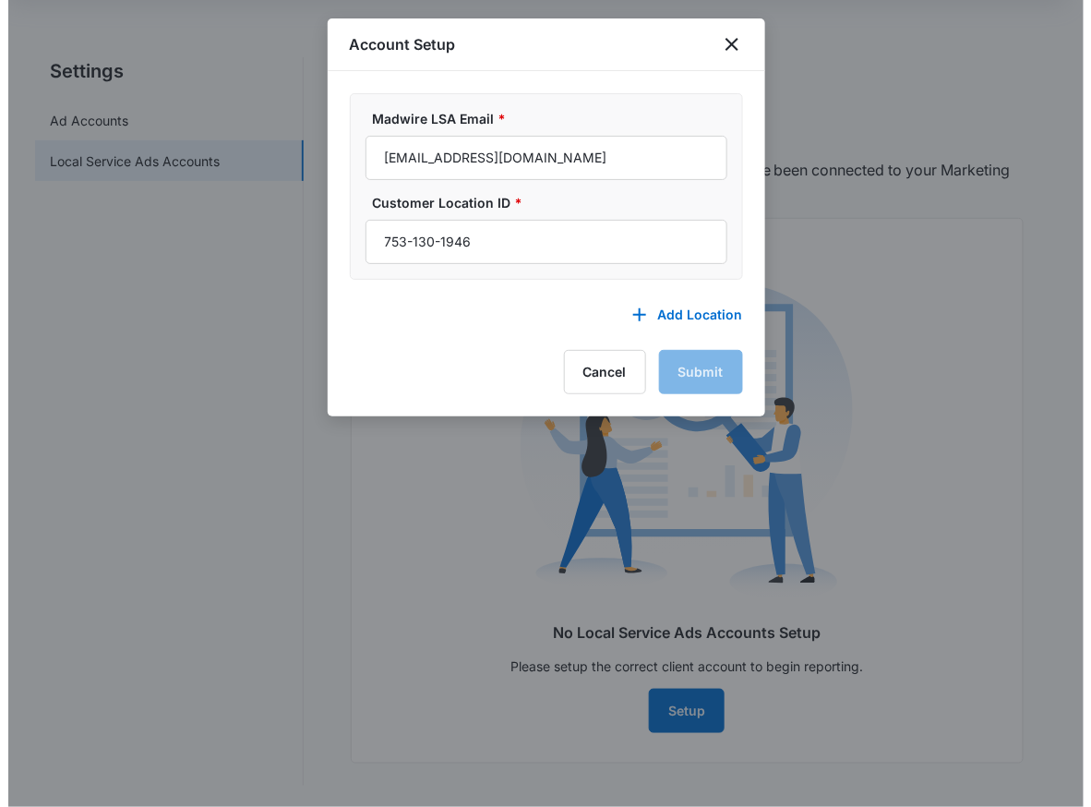
scroll to position [0, 0]
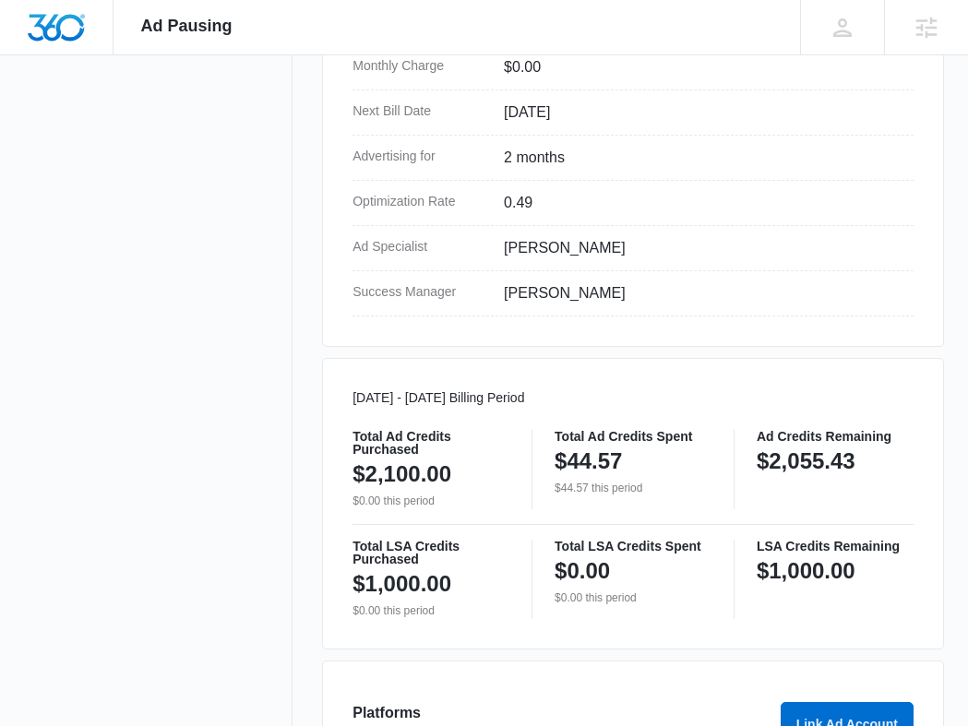
scroll to position [810, 0]
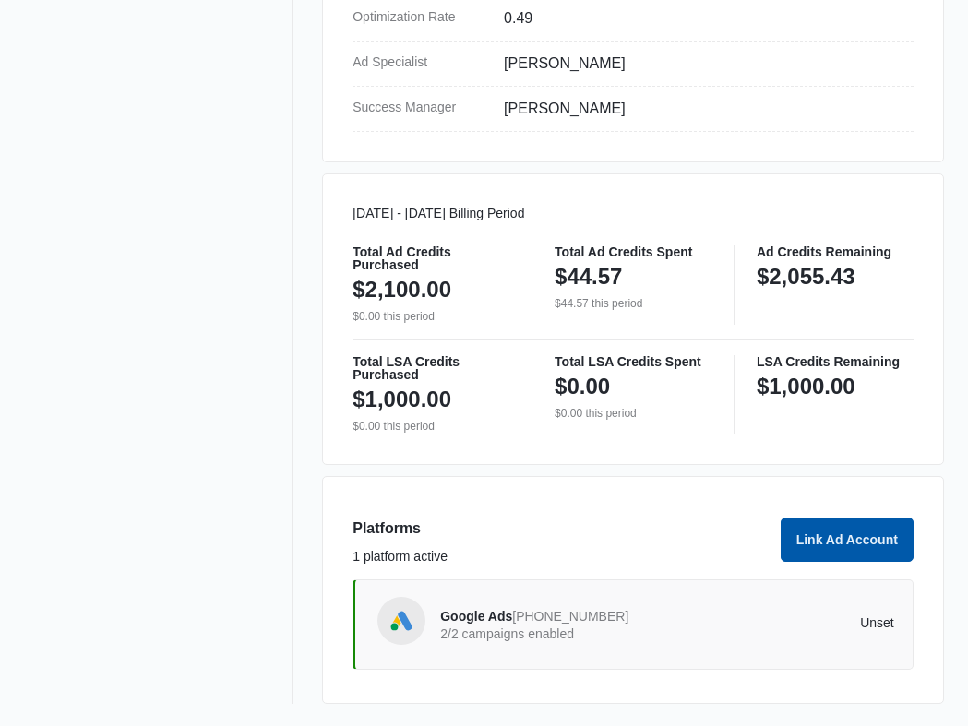
click at [842, 551] on button "Link Ad Account" at bounding box center [847, 540] width 133 height 44
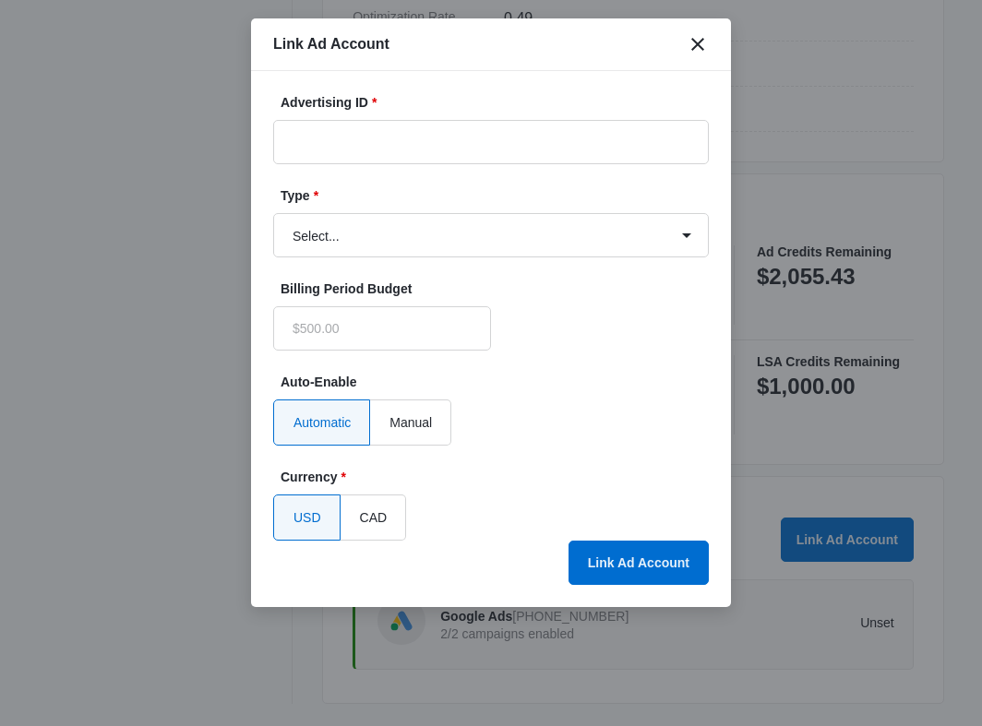
type input "$0.00"
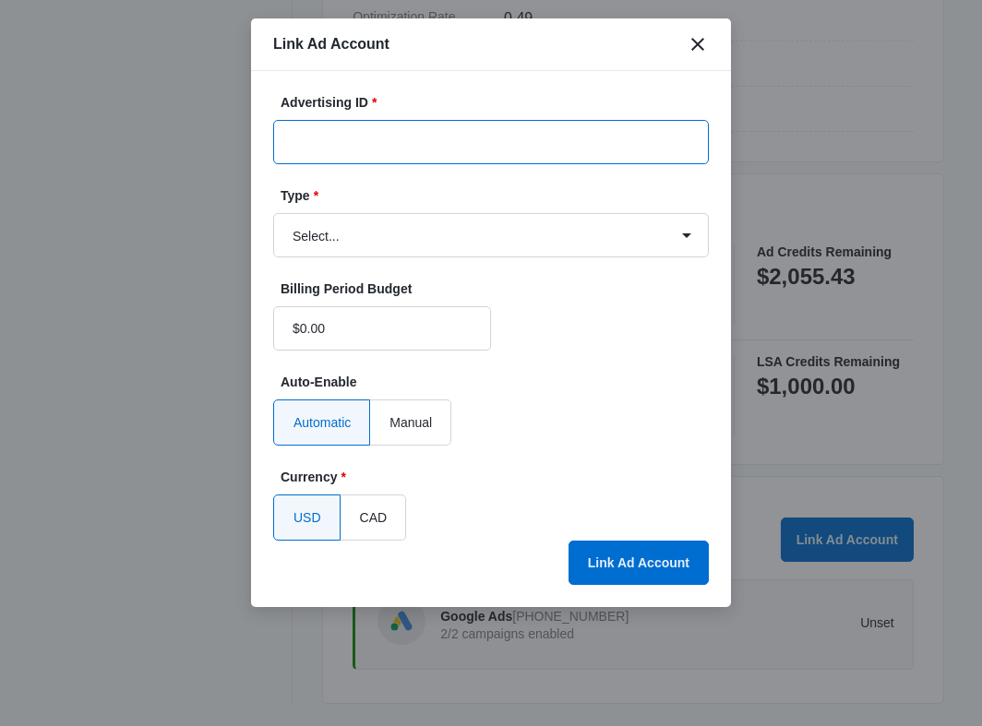
click at [369, 149] on input "Advertising ID *" at bounding box center [491, 142] width 436 height 44
paste input "753-130-1946"
type input "753-130-1946"
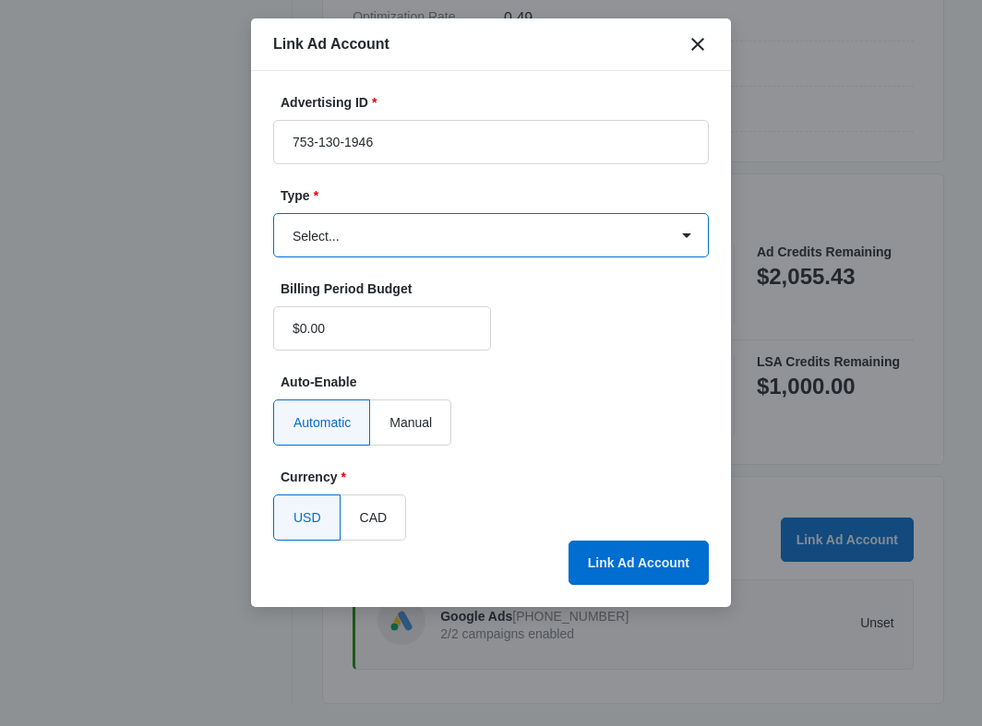
click at [441, 226] on select "Select... Bing Ads Facebook Ads Google Ads" at bounding box center [491, 235] width 436 height 44
select select "google"
click at [273, 213] on select "Select... Bing Ads Facebook Ads Google Ads" at bounding box center [491, 235] width 436 height 44
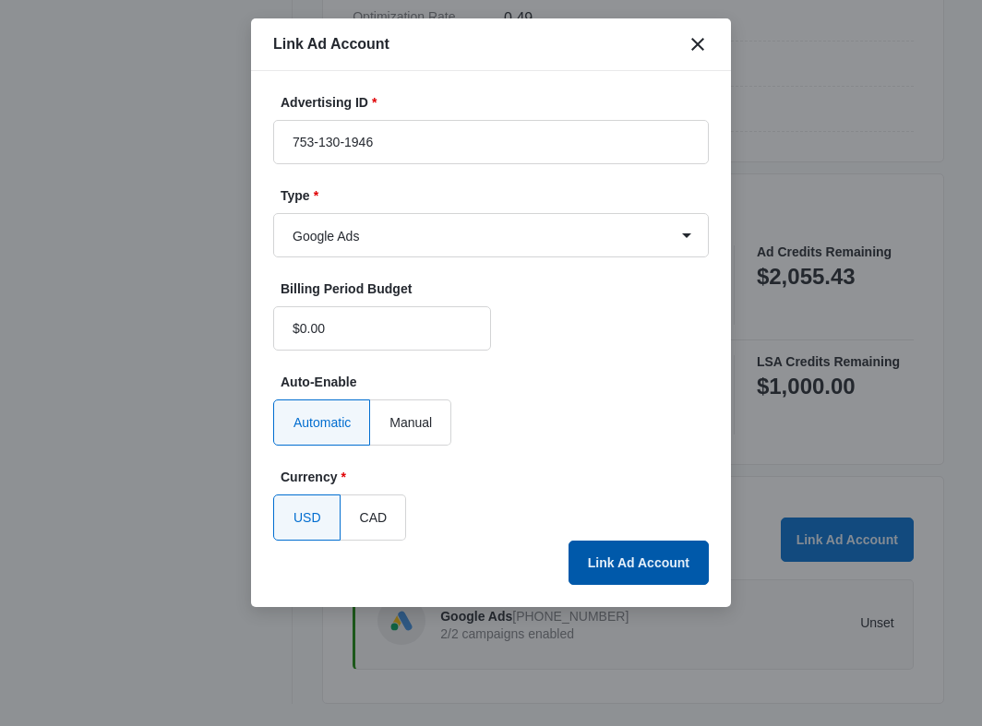
click at [609, 564] on button "Link Ad Account" at bounding box center [638, 563] width 140 height 44
